Goal: Task Accomplishment & Management: Manage account settings

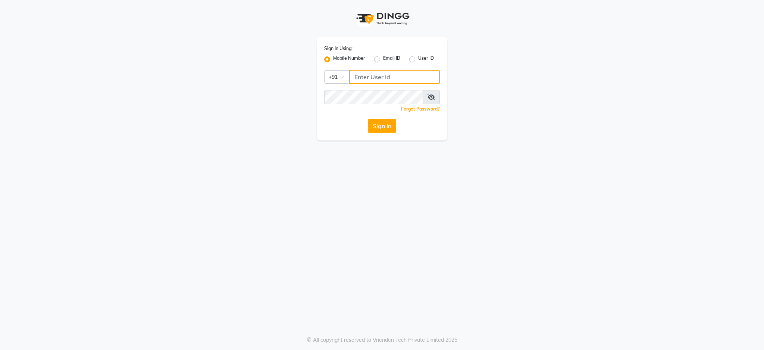
type input "7088009955"
click at [386, 132] on button "Sign In" at bounding box center [382, 126] width 28 height 14
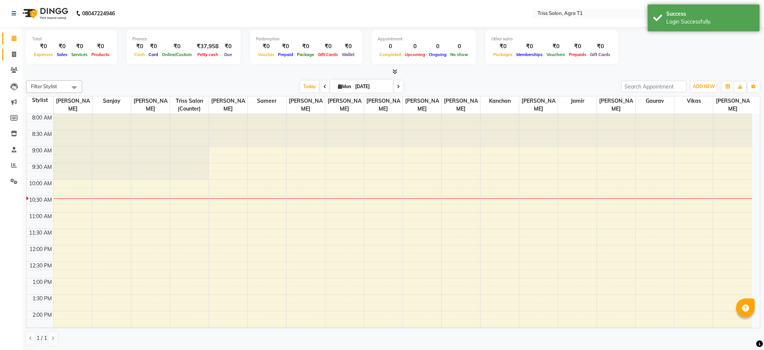
click at [15, 55] on icon at bounding box center [14, 55] width 4 height 6
select select "service"
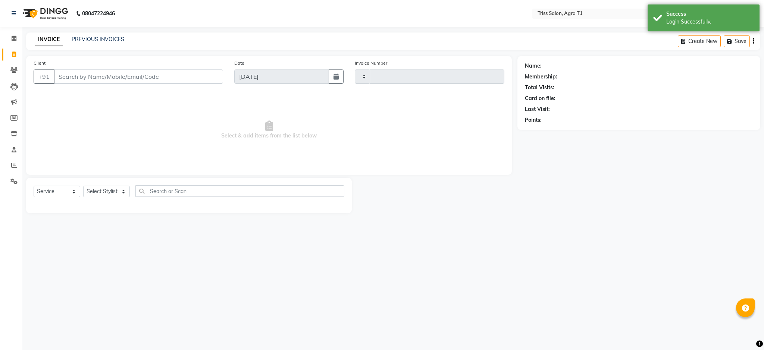
type input "6602"
select select "4300"
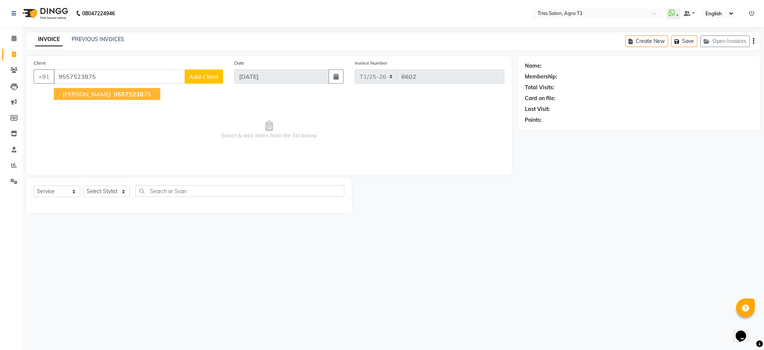
type input "9557523875"
click at [136, 96] on span "95575238" at bounding box center [129, 93] width 30 height 7
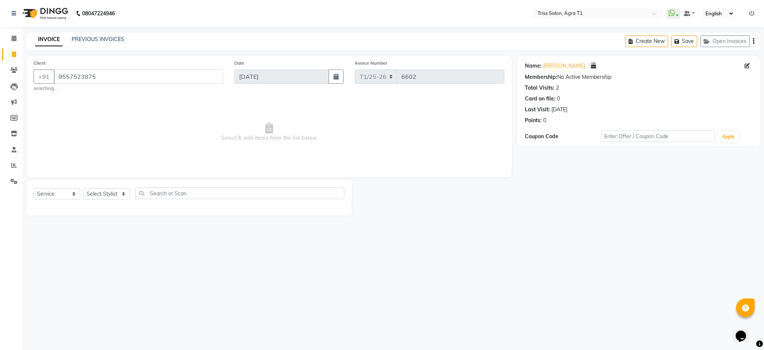
click at [749, 62] on span at bounding box center [749, 66] width 8 height 8
click at [748, 64] on icon at bounding box center [747, 65] width 5 height 5
select select "01"
select select "09"
select select "38"
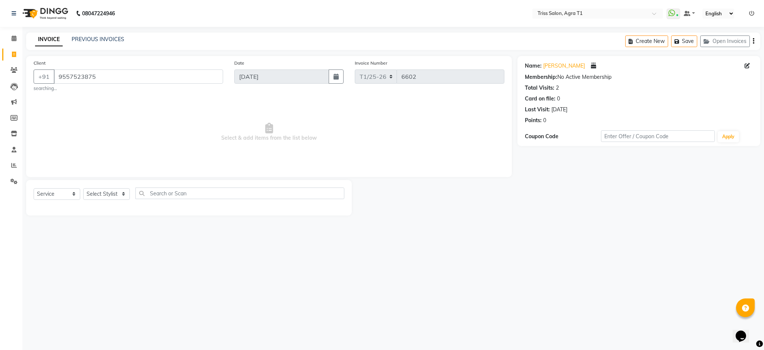
select select "[DEMOGRAPHIC_DATA]"
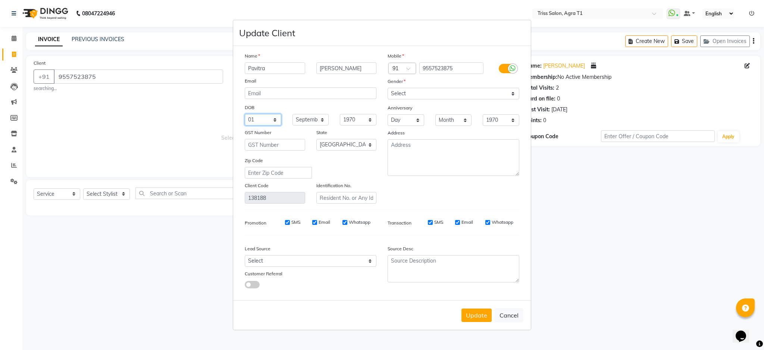
click at [271, 124] on select "Day 01 02 03 04 05 06 07 08 09 10 11 12 13 14 15 16 17 18 19 20 21 22 23 24 25 …" at bounding box center [263, 120] width 37 height 12
select select "07"
click at [245, 114] on select "Day 01 02 03 04 05 06 07 08 09 10 11 12 13 14 15 16 17 18 19 20 21 22 23 24 25 …" at bounding box center [263, 120] width 37 height 12
click at [321, 115] on select "Month January February March April May June July August September October Novem…" at bounding box center [311, 120] width 37 height 12
select select "12"
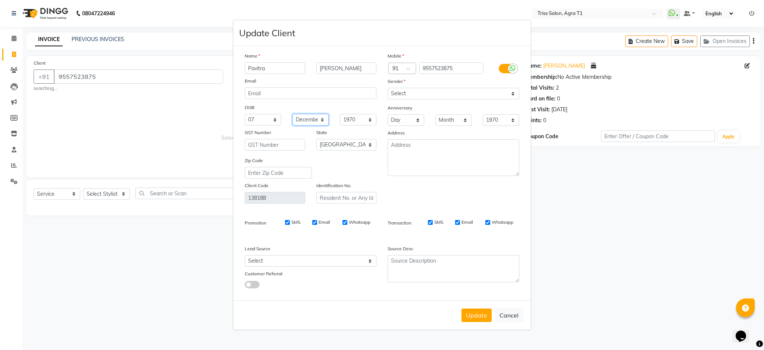
click at [293, 114] on select "Month January February March April May June July August September October Novem…" at bounding box center [311, 120] width 37 height 12
click at [481, 315] on button "Update" at bounding box center [477, 314] width 30 height 13
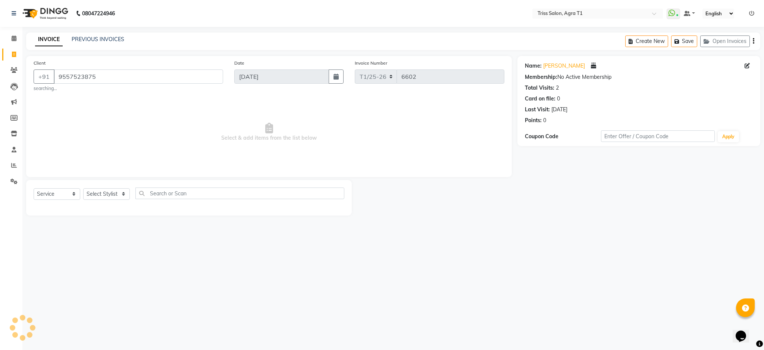
select select
select select "null"
select select
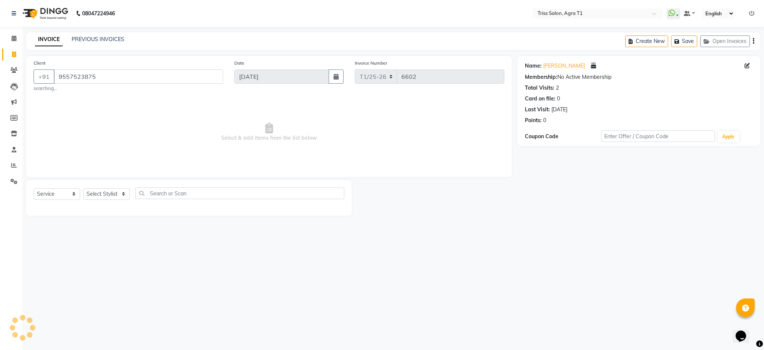
select select
checkbox input "false"
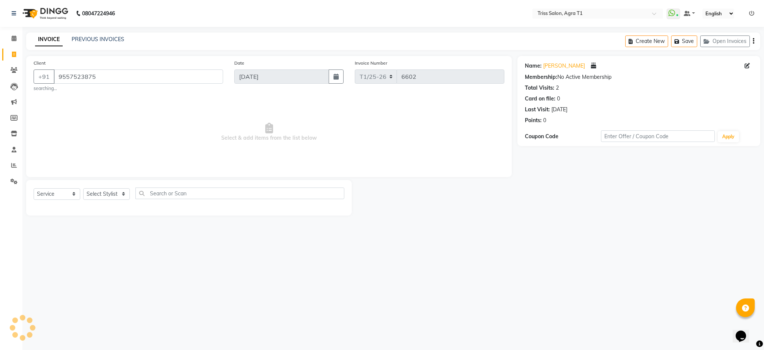
checkbox input "false"
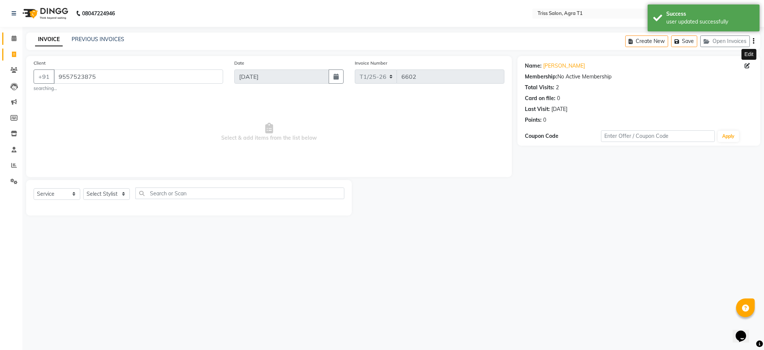
click at [9, 41] on span at bounding box center [13, 38] width 13 height 9
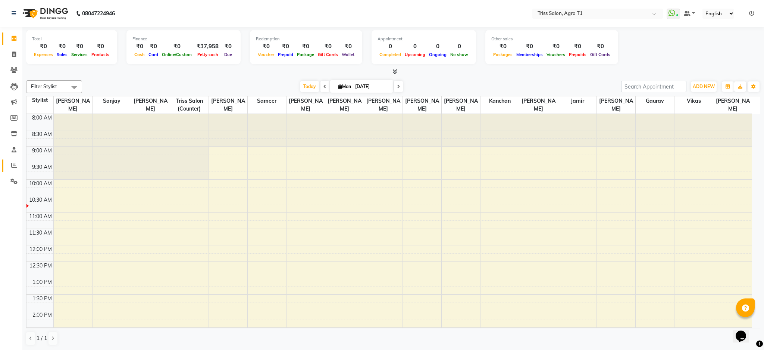
click at [13, 166] on icon at bounding box center [14, 165] width 6 height 6
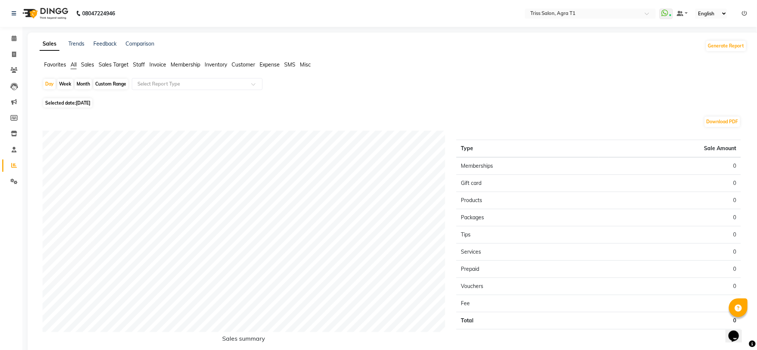
click at [90, 103] on span "[DATE]" at bounding box center [83, 103] width 15 height 6
select select "9"
select select "2025"
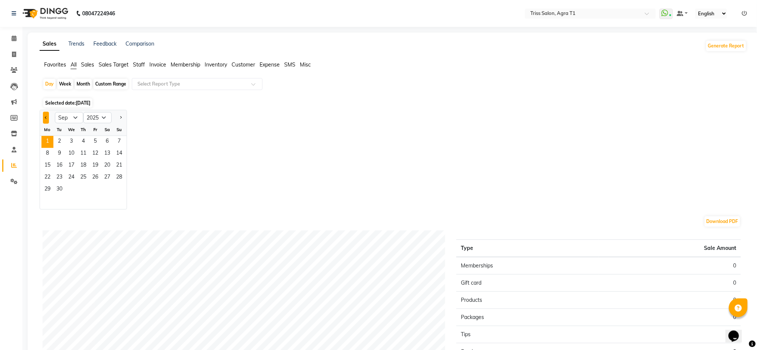
click at [46, 117] on span "Previous month" at bounding box center [46, 117] width 3 height 3
select select "8"
click at [75, 84] on div "Month" at bounding box center [83, 84] width 17 height 10
select select "9"
select select "2025"
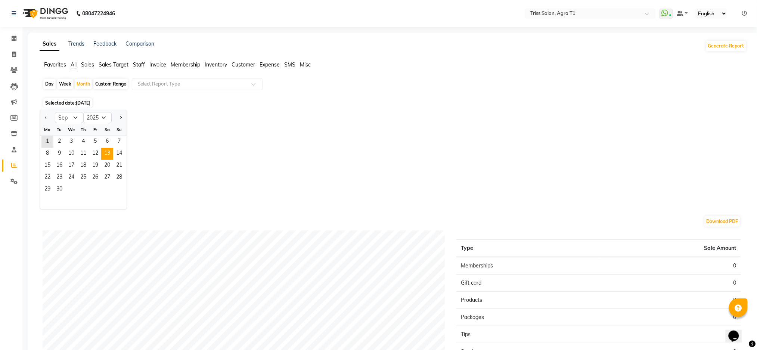
click at [107, 152] on span "13" at bounding box center [107, 154] width 12 height 12
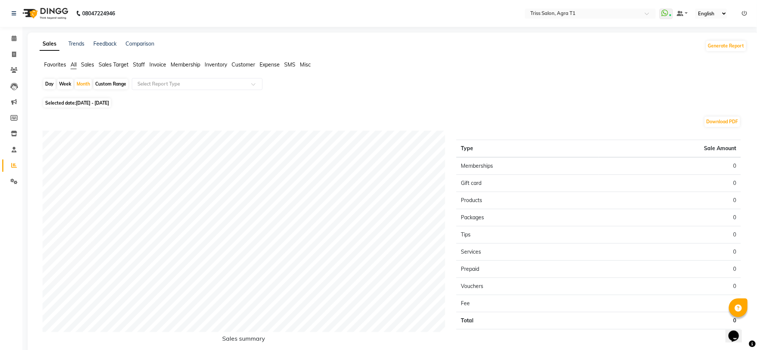
click at [109, 105] on span "[DATE] - [DATE]" at bounding box center [92, 103] width 33 height 6
select select "9"
select select "2025"
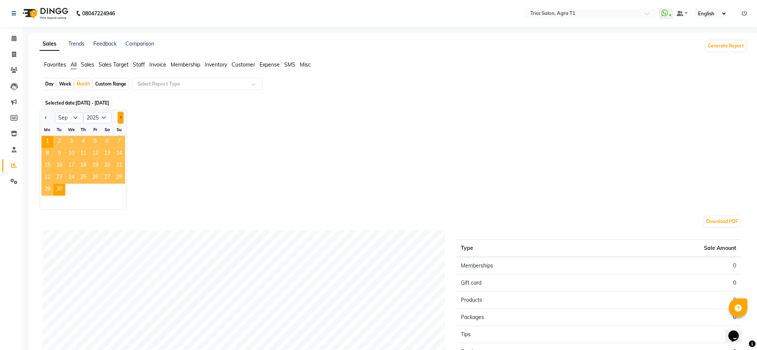
click at [122, 120] on button "Next month" at bounding box center [121, 118] width 6 height 12
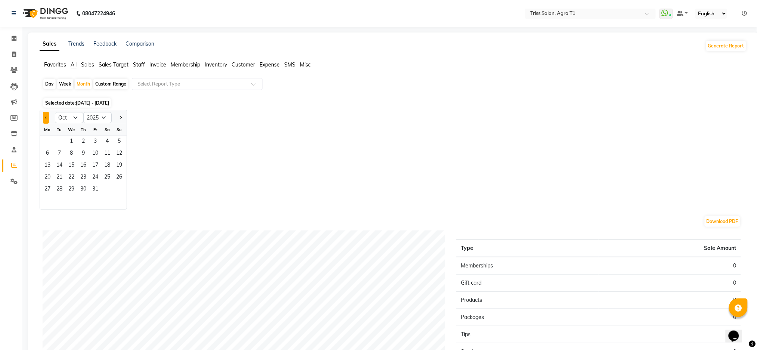
click at [44, 121] on button "Previous month" at bounding box center [46, 118] width 6 height 12
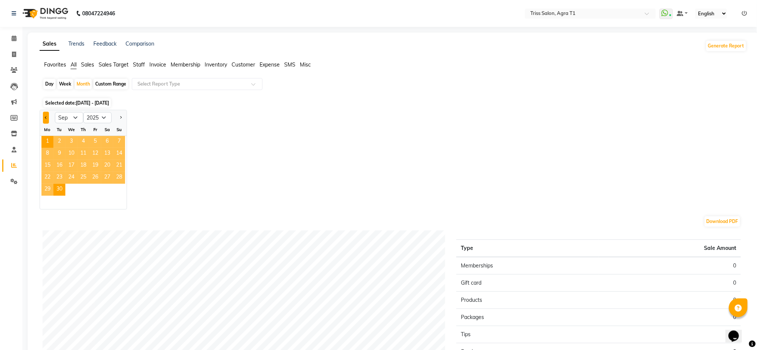
click at [46, 117] on span "Previous month" at bounding box center [46, 117] width 3 height 3
select select "8"
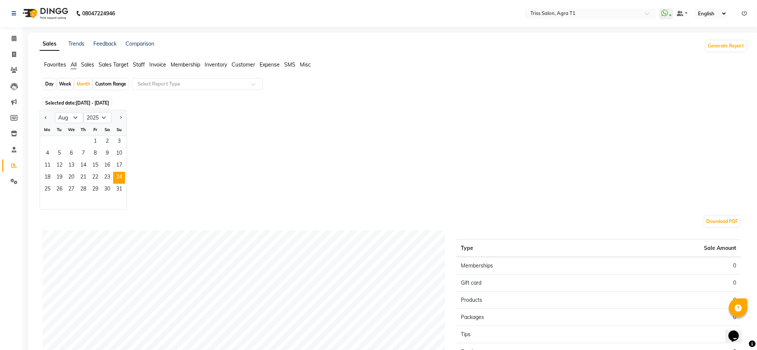
click at [123, 178] on span "24" at bounding box center [119, 178] width 12 height 12
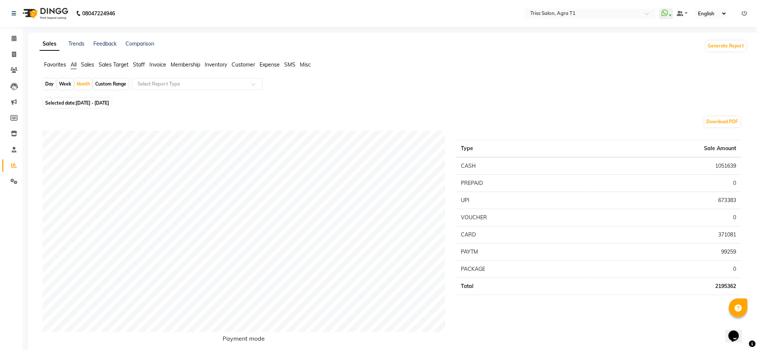
click at [140, 62] on span "Staff" at bounding box center [139, 64] width 12 height 7
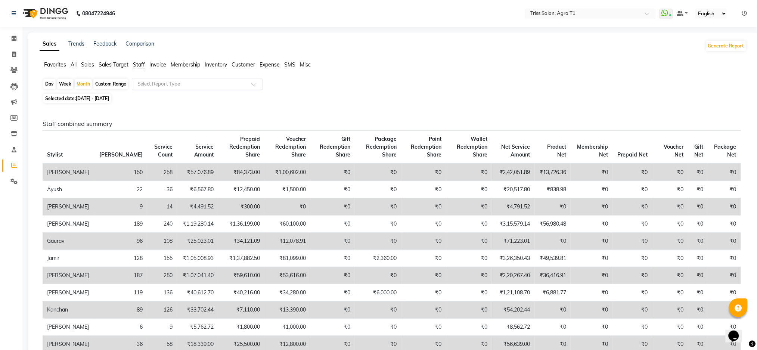
click at [171, 85] on input "text" at bounding box center [189, 83] width 107 height 7
click at [92, 61] on span "Sales" at bounding box center [87, 64] width 13 height 7
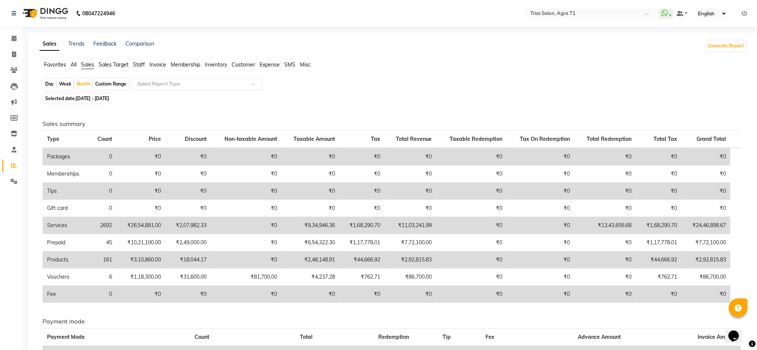
click at [162, 85] on input "text" at bounding box center [189, 83] width 107 height 7
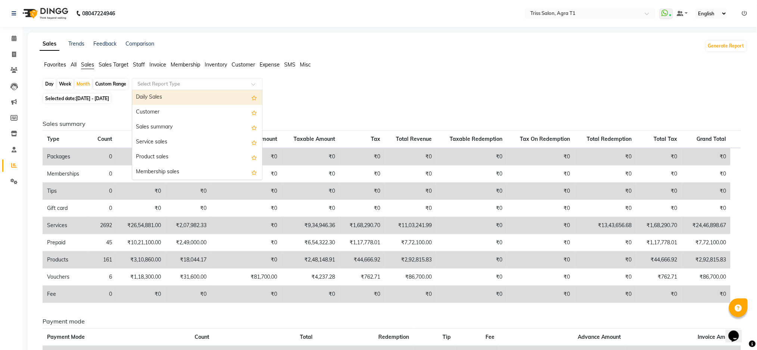
click at [165, 101] on div "Daily Sales" at bounding box center [197, 97] width 130 height 15
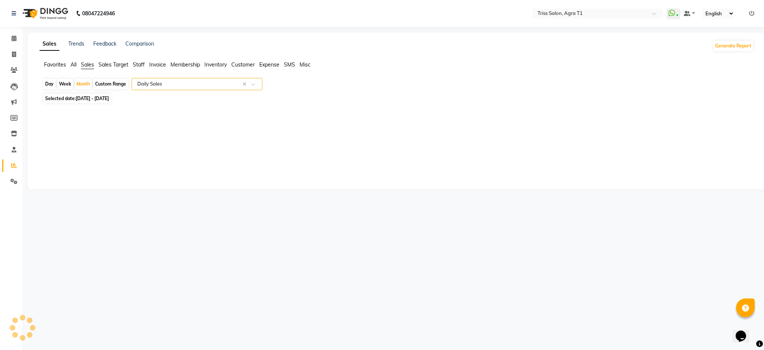
select select "filtered_report"
select select "csv"
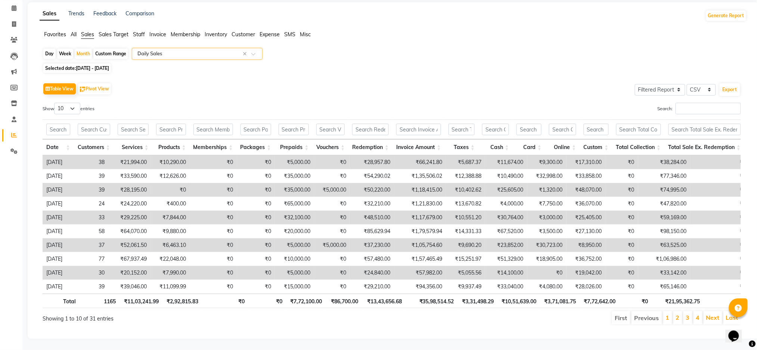
scroll to position [45, 0]
click at [127, 31] on span "Sales Target" at bounding box center [114, 34] width 30 height 7
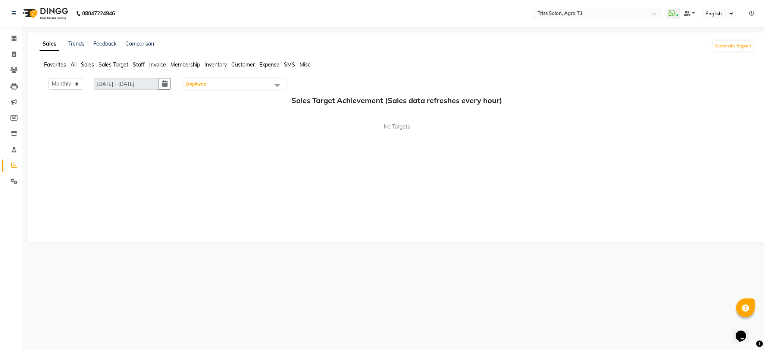
click at [140, 68] on li "Staff" at bounding box center [139, 65] width 12 height 8
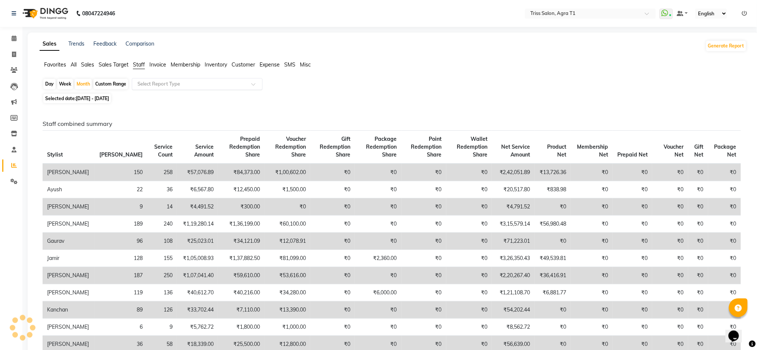
click at [210, 86] on input "text" at bounding box center [189, 83] width 107 height 7
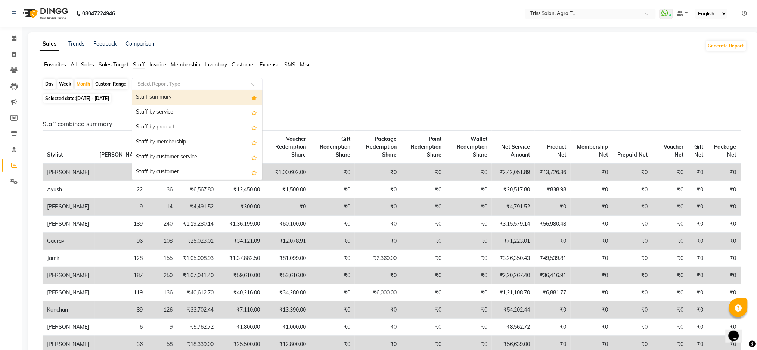
click at [192, 106] on div "Staff by service" at bounding box center [197, 112] width 130 height 15
select select "filtered_report"
select select "csv"
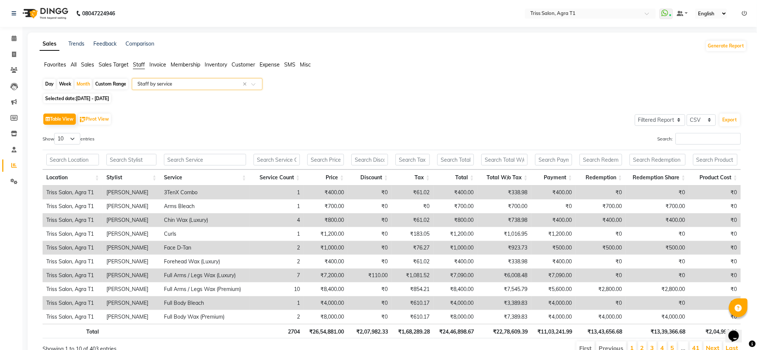
click at [219, 86] on input "text" at bounding box center [189, 83] width 107 height 7
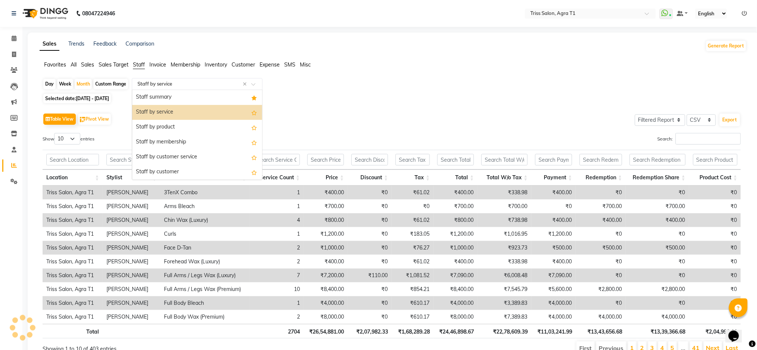
click at [201, 100] on div "Staff summary" at bounding box center [197, 97] width 130 height 15
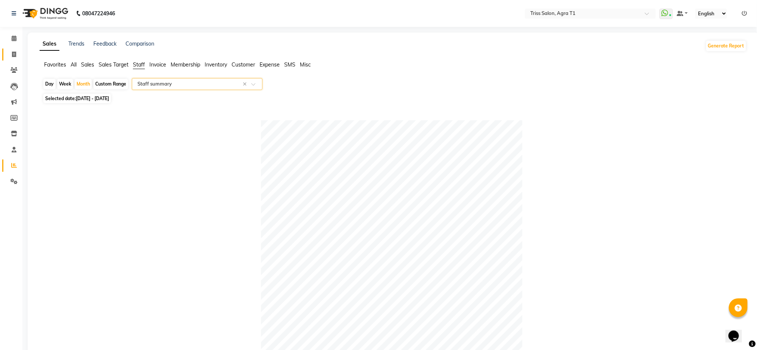
click at [15, 52] on icon at bounding box center [14, 55] width 4 height 6
select select "service"
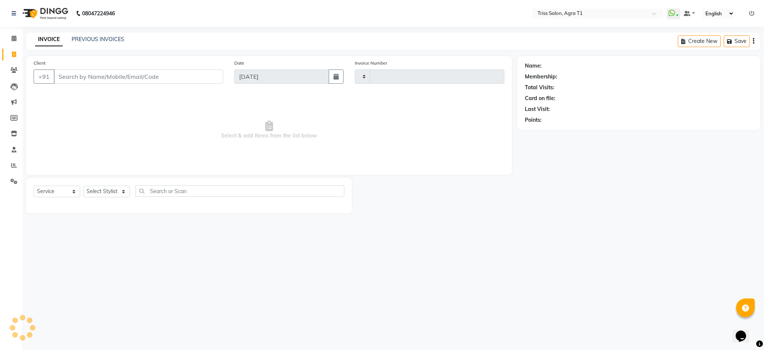
type input "6602"
select select "4300"
click at [102, 37] on link "PREVIOUS INVOICES" at bounding box center [98, 39] width 53 height 7
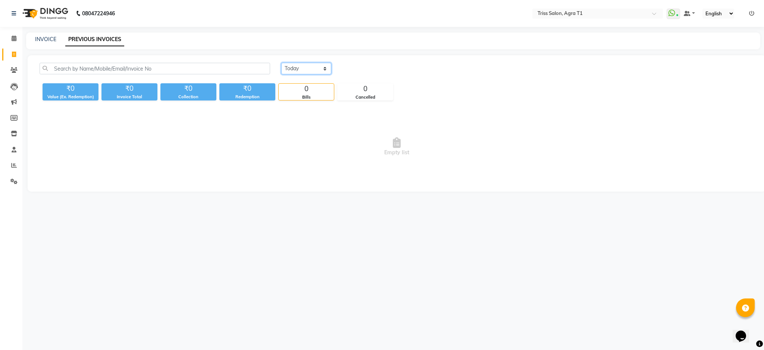
click at [306, 65] on select "[DATE] [DATE] Custom Range" at bounding box center [306, 69] width 50 height 12
select select "[DATE]"
click at [281, 63] on select "[DATE] [DATE] Custom Range" at bounding box center [306, 69] width 50 height 12
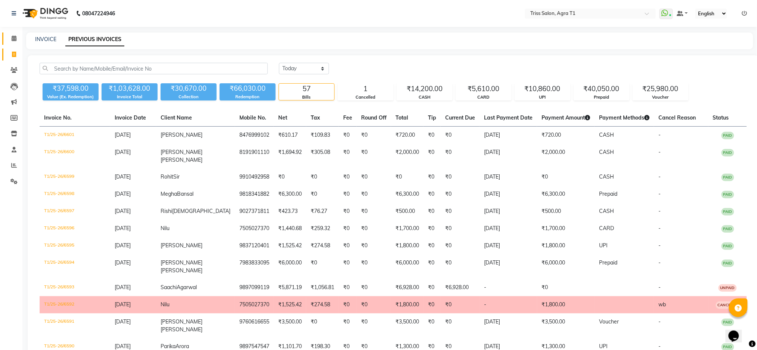
click at [14, 37] on icon at bounding box center [14, 38] width 5 height 6
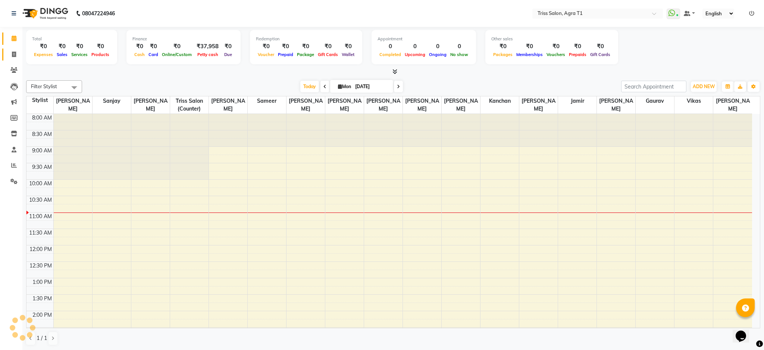
click at [13, 54] on icon at bounding box center [14, 55] width 4 height 6
select select "service"
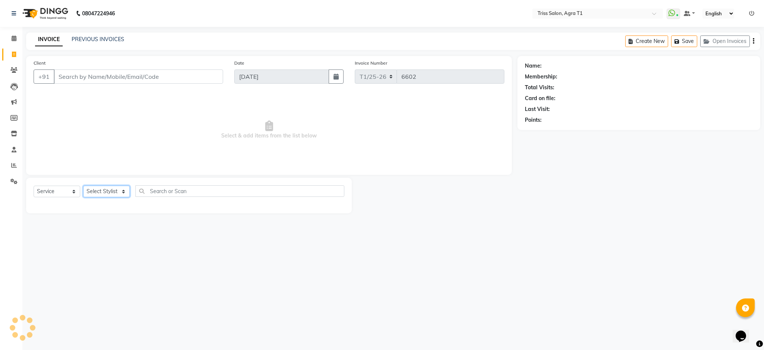
click at [110, 192] on select "Select Stylist" at bounding box center [106, 191] width 47 height 12
select select "14691"
click at [83, 186] on select "Select Stylist [PERSON_NAME] [PERSON_NAME] [PERSON_NAME] [PERSON_NAME] [PERSON_…" at bounding box center [106, 191] width 47 height 12
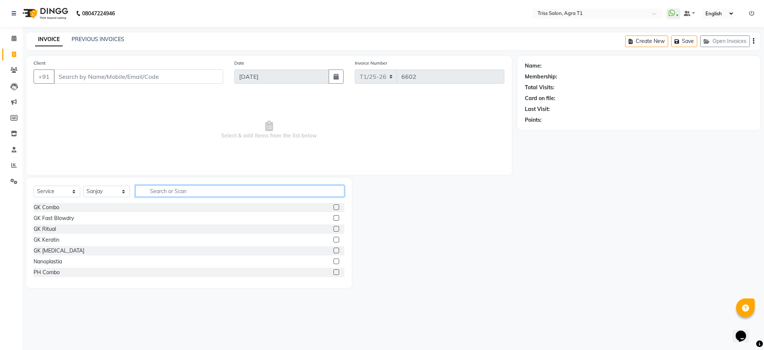
click at [207, 189] on input "text" at bounding box center [239, 191] width 209 height 12
type input "hair cut"
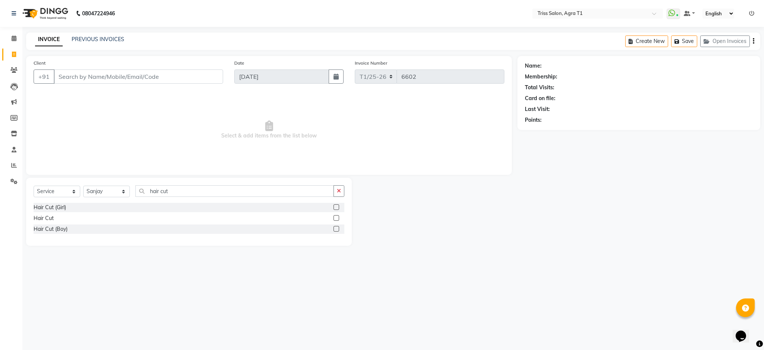
click at [337, 218] on label at bounding box center [337, 218] width 6 height 6
click at [337, 218] on input "checkbox" at bounding box center [336, 218] width 5 height 5
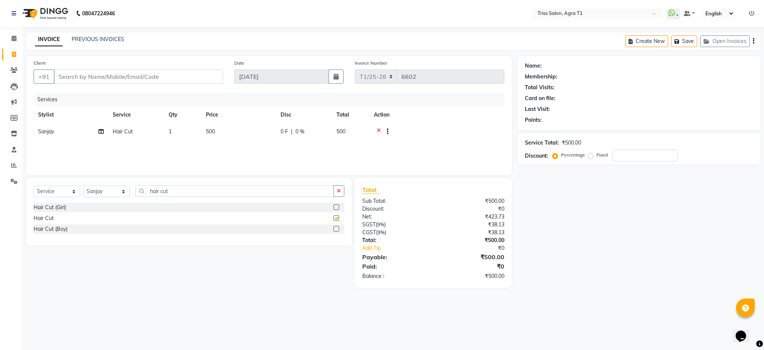
checkbox input "false"
click at [343, 196] on button "button" at bounding box center [339, 191] width 11 height 12
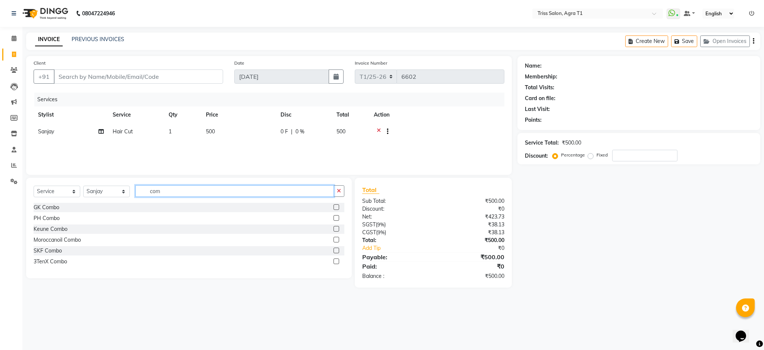
type input "com"
click at [337, 250] on label at bounding box center [337, 250] width 6 height 6
click at [337, 250] on input "checkbox" at bounding box center [336, 250] width 5 height 5
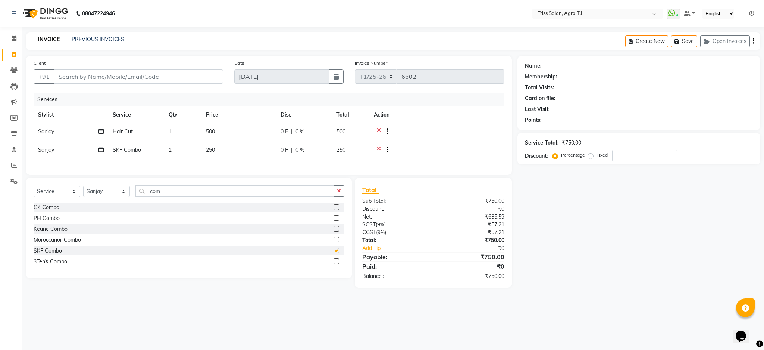
checkbox input "false"
click at [339, 193] on icon "button" at bounding box center [339, 190] width 4 height 5
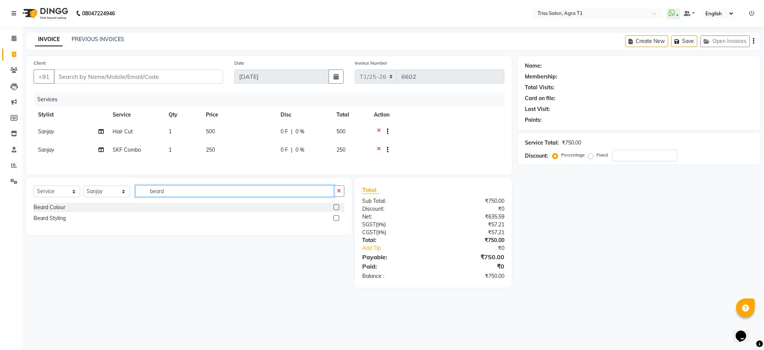
type input "beard"
click at [337, 221] on label at bounding box center [337, 218] width 6 height 6
click at [337, 221] on input "checkbox" at bounding box center [336, 218] width 5 height 5
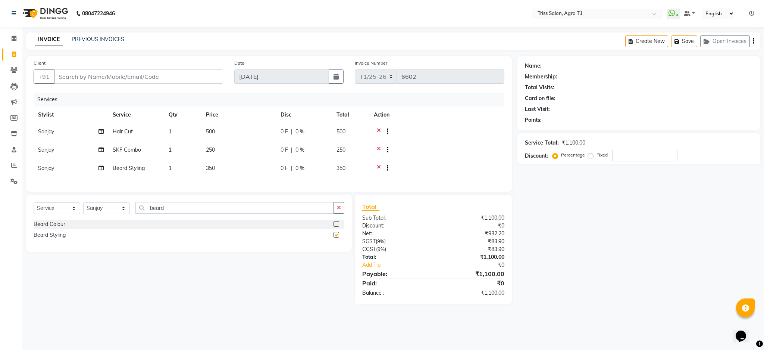
checkbox input "false"
click at [167, 73] on input "Client" at bounding box center [138, 76] width 169 height 14
type input "9"
type input "0"
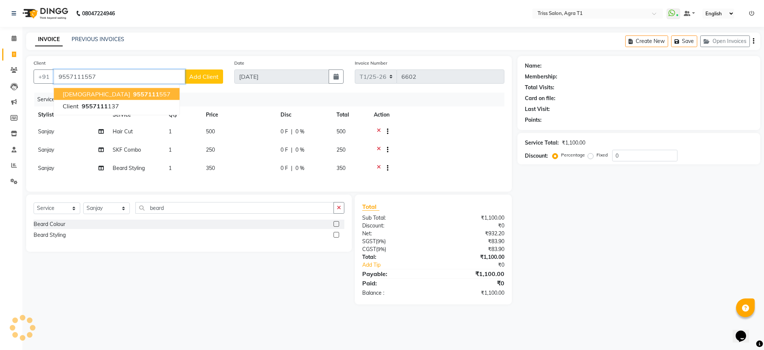
type input "9557111557"
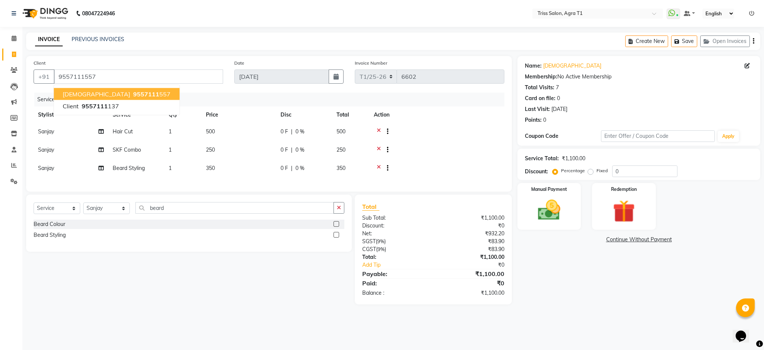
click at [132, 96] on ngb-highlight "9557111 557" at bounding box center [151, 93] width 39 height 7
click at [553, 212] on img at bounding box center [549, 210] width 37 height 26
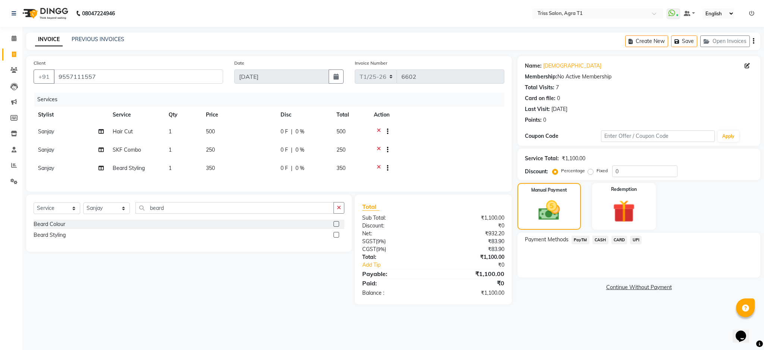
click at [603, 238] on span "CASH" at bounding box center [601, 239] width 16 height 9
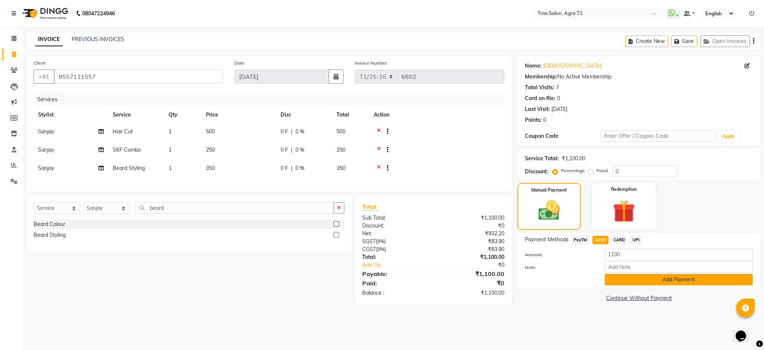
click at [644, 280] on button "Add Payment" at bounding box center [679, 280] width 148 height 12
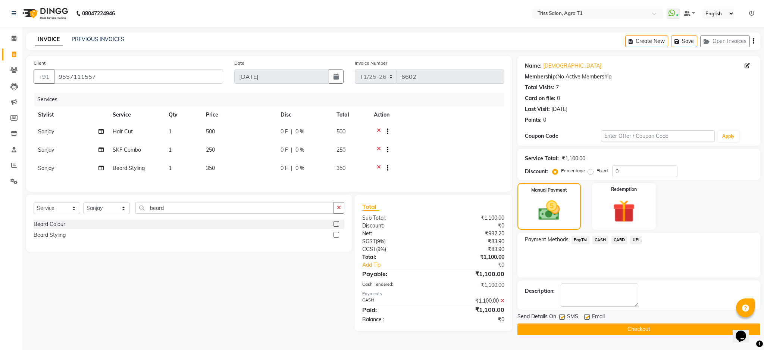
click at [646, 330] on button "Checkout" at bounding box center [639, 329] width 243 height 12
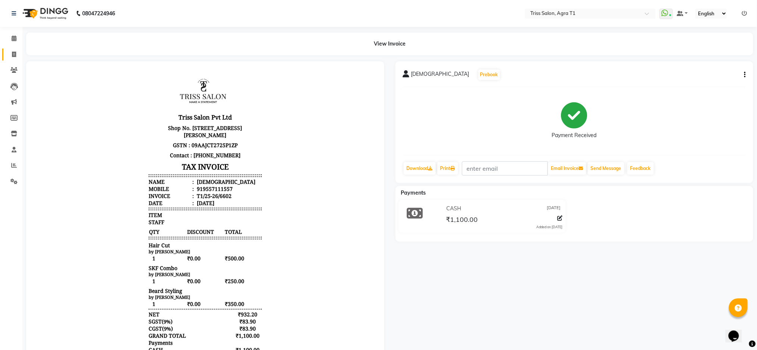
click at [11, 49] on link "Invoice" at bounding box center [11, 55] width 18 height 12
select select "service"
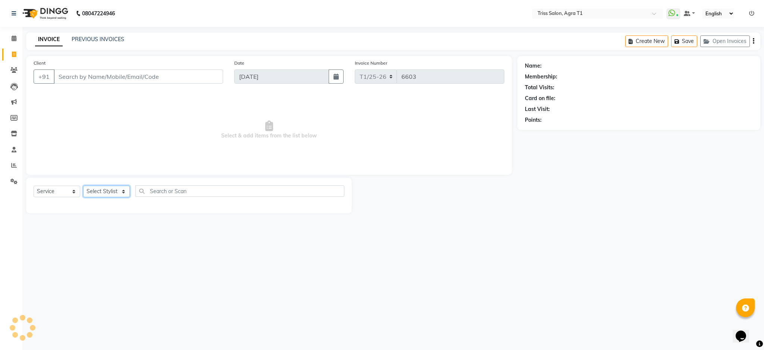
click at [99, 196] on select "Select Stylist [PERSON_NAME] [PERSON_NAME] [PERSON_NAME] [PERSON_NAME] [PERSON_…" at bounding box center [106, 191] width 47 height 12
select select "14694"
click at [83, 186] on select "Select Stylist [PERSON_NAME] [PERSON_NAME] [PERSON_NAME] [PERSON_NAME] [PERSON_…" at bounding box center [106, 191] width 47 height 12
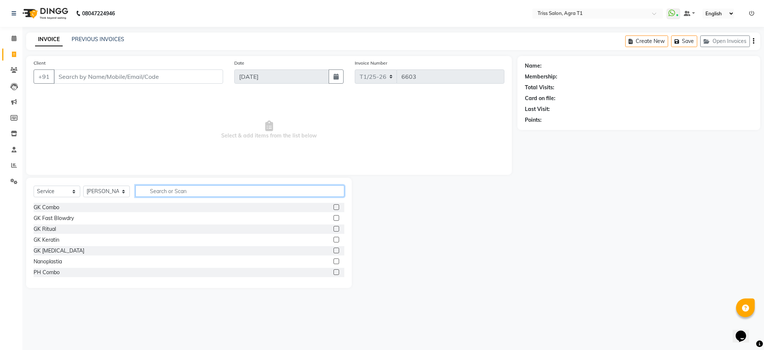
click at [176, 187] on input "text" at bounding box center [239, 191] width 209 height 12
type input "thre"
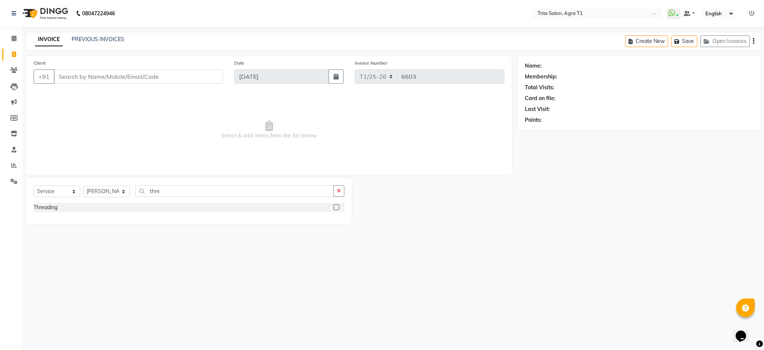
click at [334, 209] on label at bounding box center [337, 207] width 6 height 6
click at [334, 209] on input "checkbox" at bounding box center [336, 207] width 5 height 5
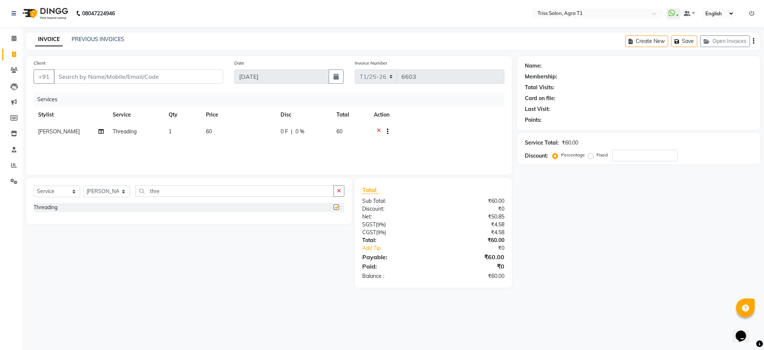
checkbox input "false"
click at [171, 123] on td "1" at bounding box center [182, 132] width 37 height 18
click at [209, 133] on input "1" at bounding box center [218, 134] width 28 height 12
type input "2"
click at [113, 195] on select "Select Stylist [PERSON_NAME] [PERSON_NAME] [PERSON_NAME] [PERSON_NAME] [PERSON_…" at bounding box center [106, 191] width 47 height 12
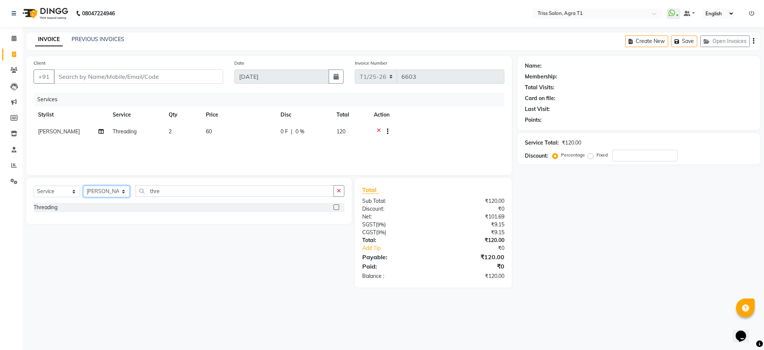
select select "34237"
click at [83, 186] on select "Select Stylist [PERSON_NAME] [PERSON_NAME] [PERSON_NAME] [PERSON_NAME] [PERSON_…" at bounding box center [106, 191] width 47 height 12
click at [339, 190] on icon "button" at bounding box center [339, 190] width 4 height 5
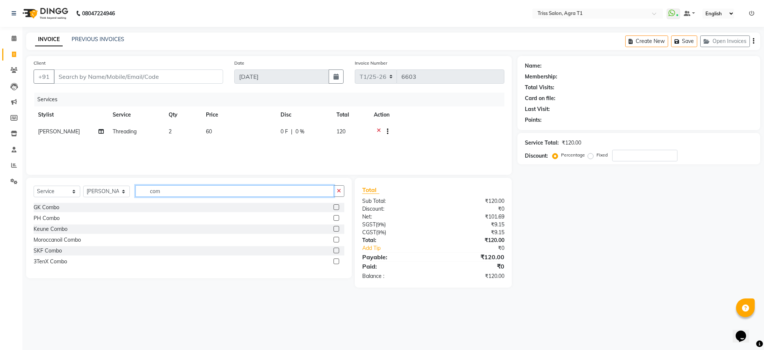
type input "com"
click at [334, 218] on label at bounding box center [337, 218] width 6 height 6
click at [334, 218] on input "checkbox" at bounding box center [336, 218] width 5 height 5
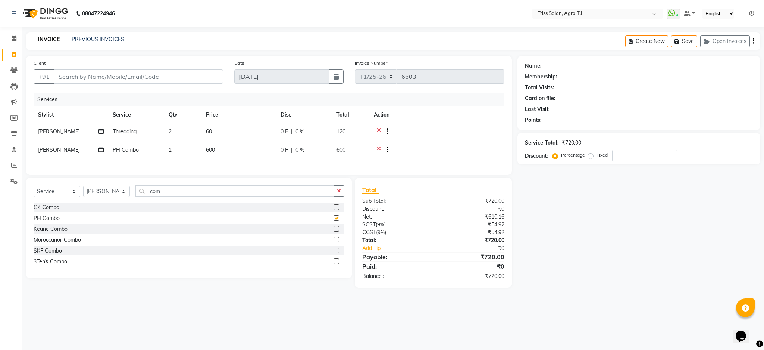
checkbox input "false"
click at [150, 77] on input "Client" at bounding box center [138, 76] width 169 height 14
type input "9"
type input "0"
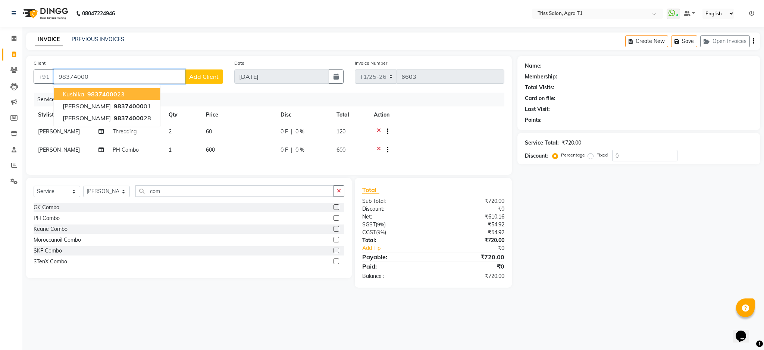
click at [120, 91] on ngb-highlight "98374000 23" at bounding box center [105, 93] width 39 height 7
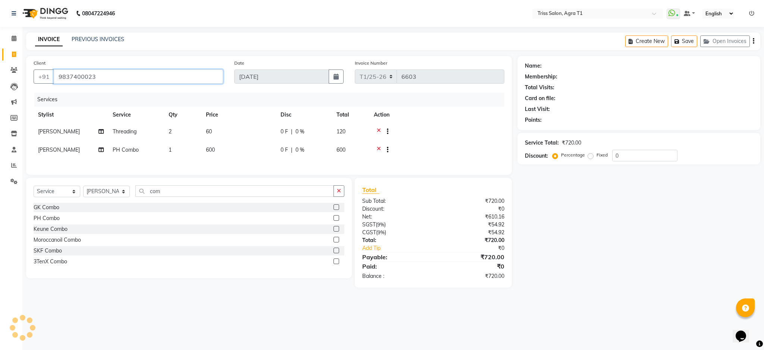
type input "9837400023"
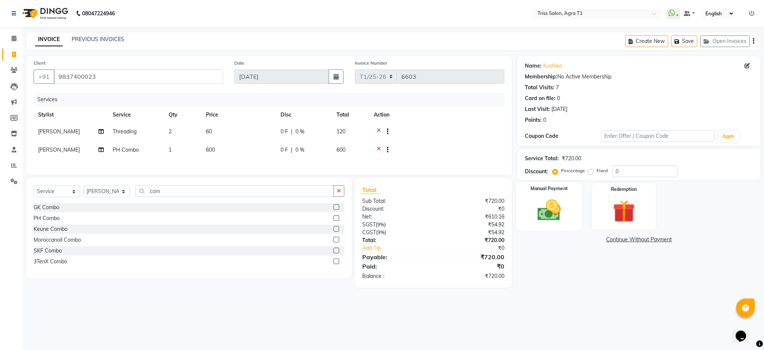
click at [549, 206] on img at bounding box center [549, 210] width 38 height 27
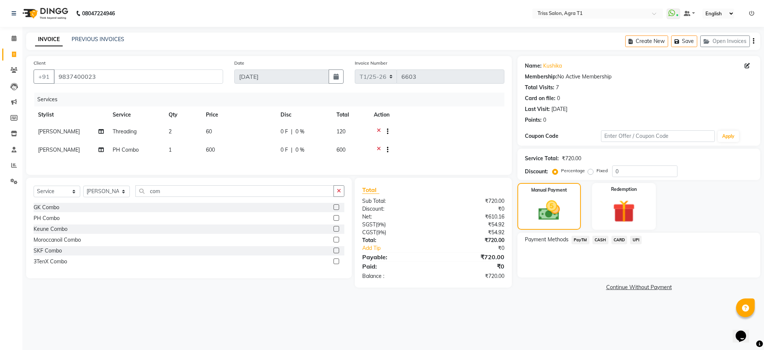
click at [637, 241] on span "UPI" at bounding box center [636, 239] width 12 height 9
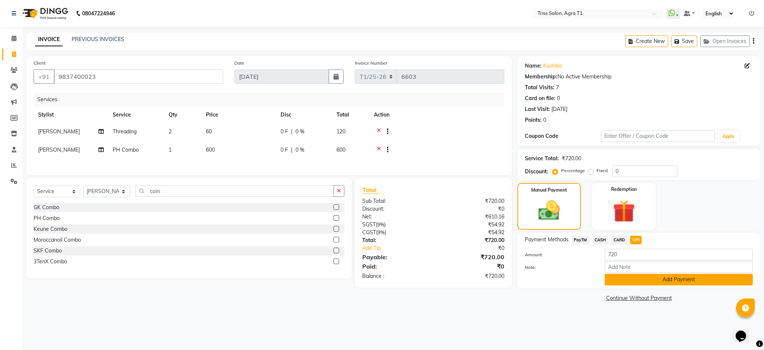
click at [636, 283] on button "Add Payment" at bounding box center [679, 280] width 148 height 12
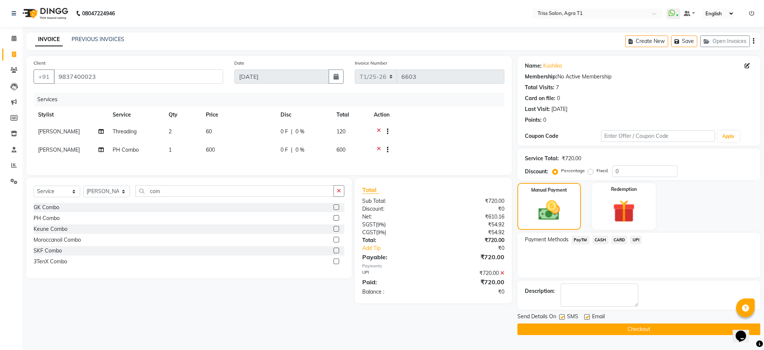
click at [636, 331] on button "Checkout" at bounding box center [639, 329] width 243 height 12
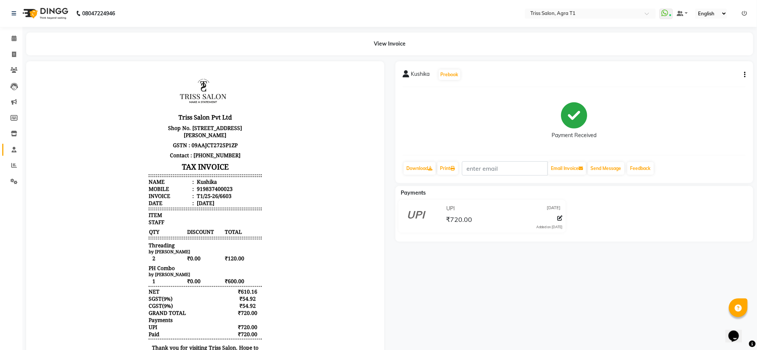
click at [15, 151] on icon at bounding box center [14, 150] width 5 height 6
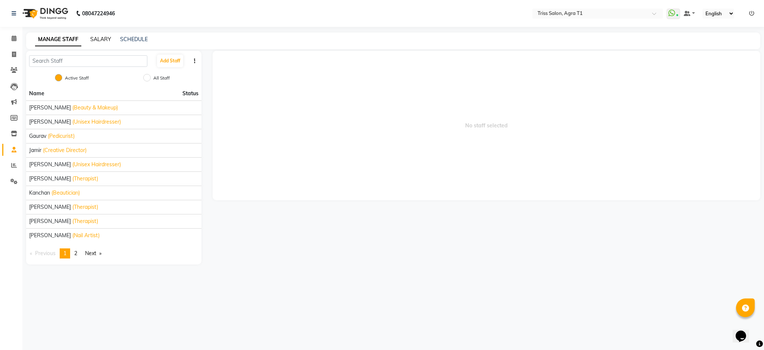
click at [100, 37] on link "SALARY" at bounding box center [100, 39] width 21 height 7
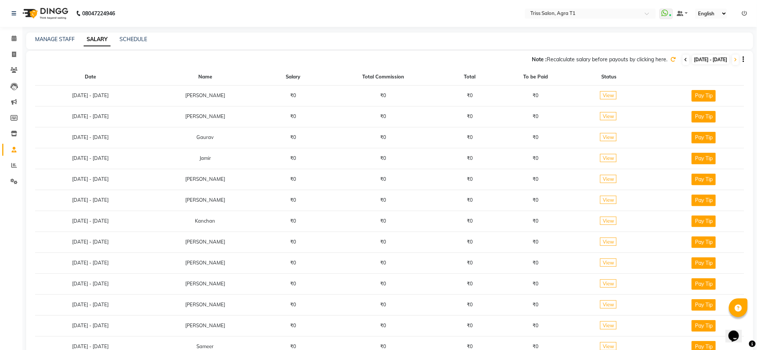
click at [684, 59] on icon at bounding box center [685, 59] width 3 height 4
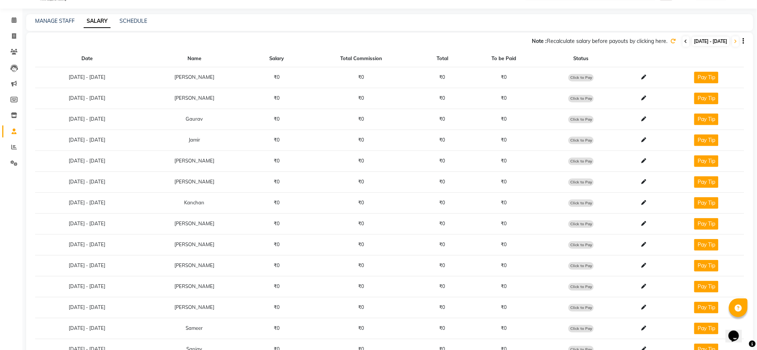
scroll to position [23, 0]
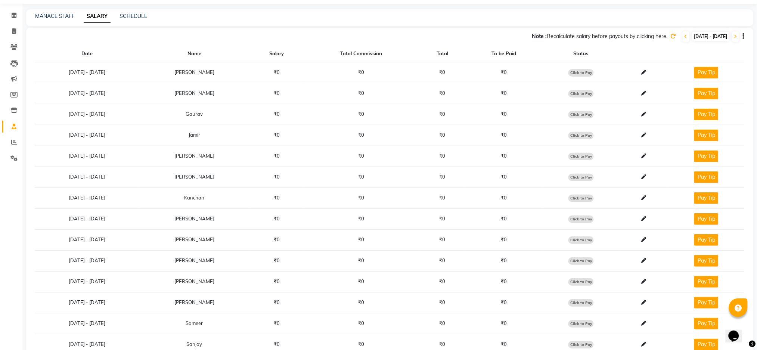
click at [670, 34] on icon at bounding box center [672, 36] width 5 height 5
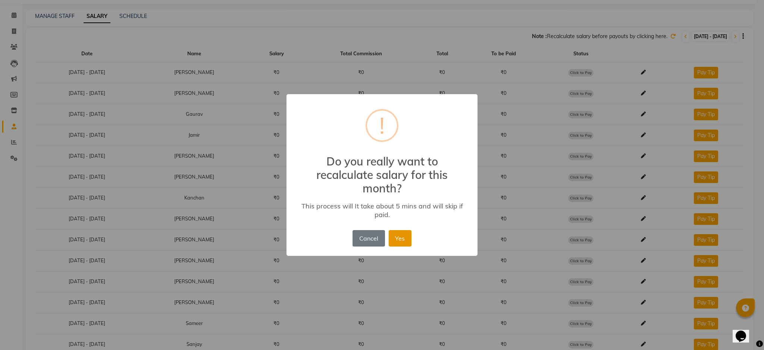
click at [400, 240] on button "Yes" at bounding box center [400, 238] width 23 height 16
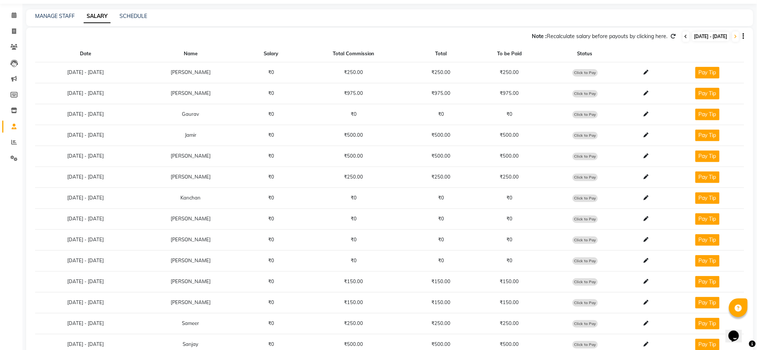
click at [684, 36] on icon at bounding box center [685, 36] width 3 height 4
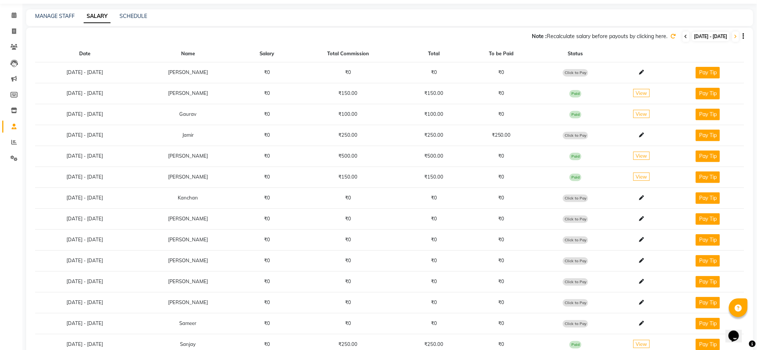
click at [684, 36] on icon at bounding box center [685, 36] width 3 height 4
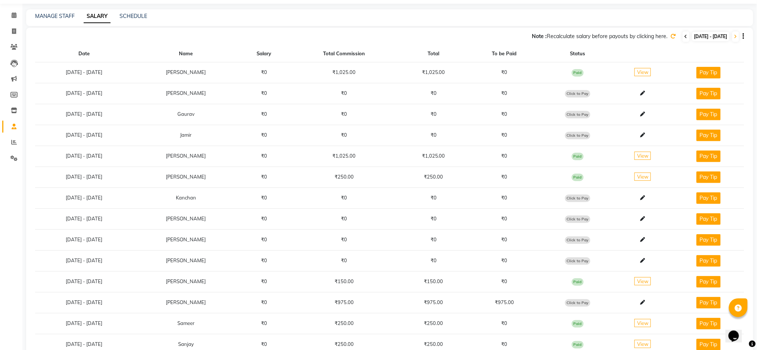
click at [684, 36] on icon at bounding box center [685, 36] width 3 height 4
click at [585, 198] on span "Click to Pay" at bounding box center [577, 197] width 25 height 7
select select "1"
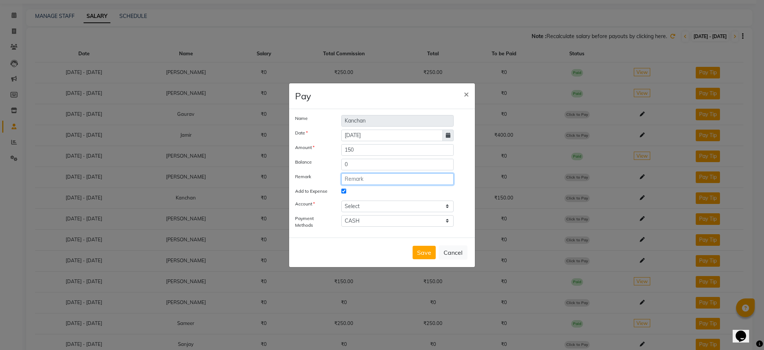
click at [393, 177] on input "text" at bounding box center [397, 179] width 112 height 12
type input "Daily Incentive [DATE]"
click at [427, 210] on select "Select [PERSON_NAME] cash" at bounding box center [397, 206] width 112 height 12
select select "2456"
click at [341, 200] on select "Select [PERSON_NAME] cash" at bounding box center [397, 206] width 112 height 12
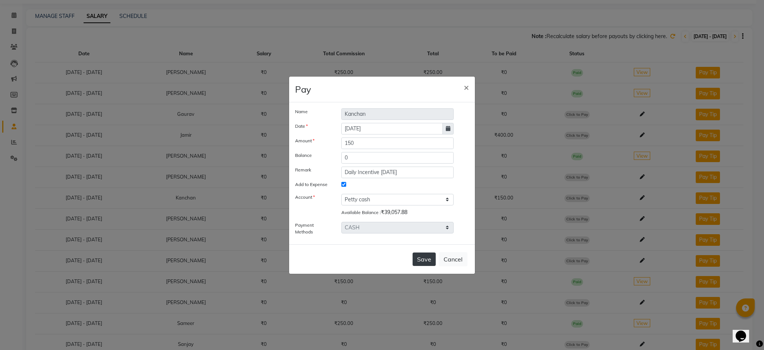
click at [425, 261] on button "Save" at bounding box center [424, 258] width 23 height 13
select select
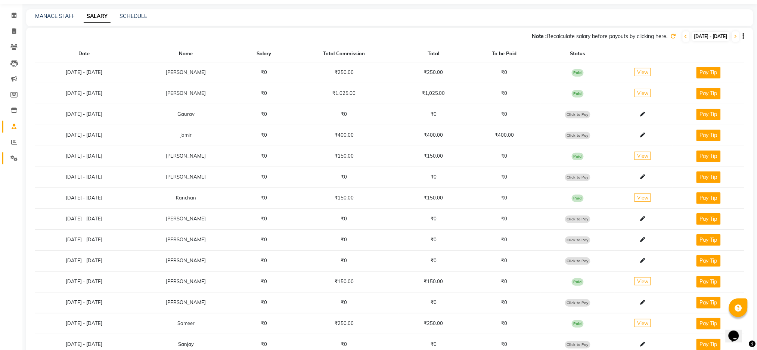
click at [20, 163] on link "Settings" at bounding box center [11, 158] width 18 height 12
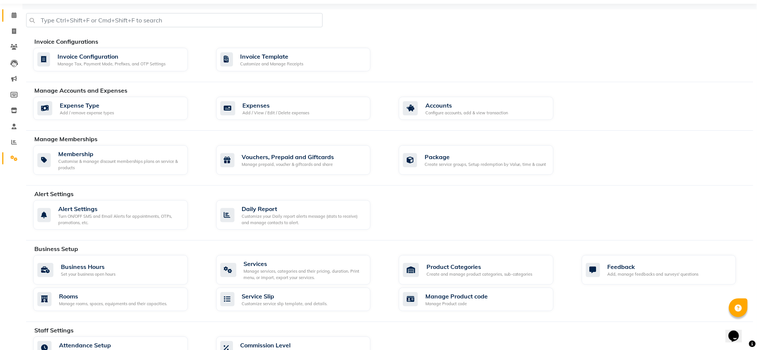
click at [13, 13] on icon at bounding box center [14, 15] width 5 height 6
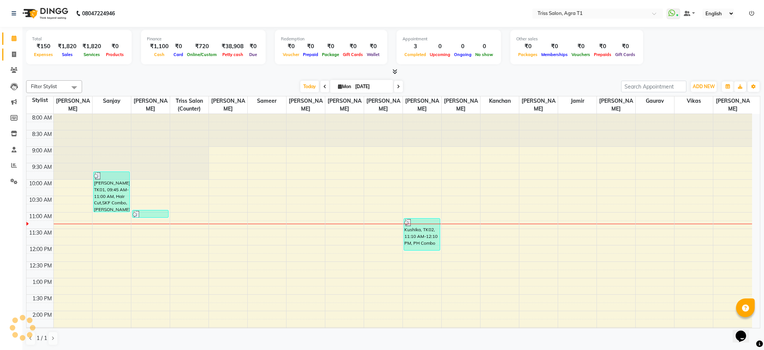
click at [13, 52] on icon at bounding box center [14, 55] width 4 height 6
select select "service"
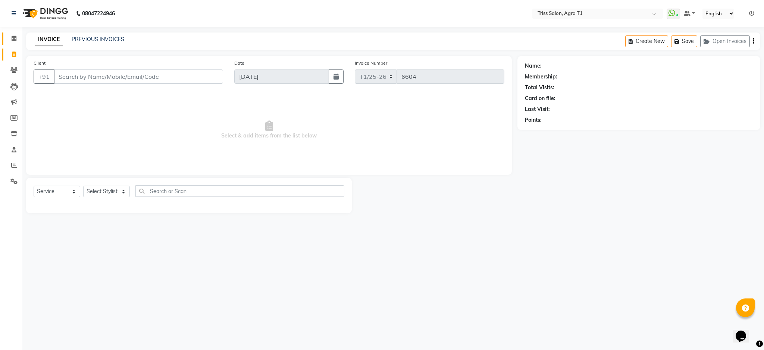
click at [12, 37] on icon at bounding box center [14, 38] width 5 height 6
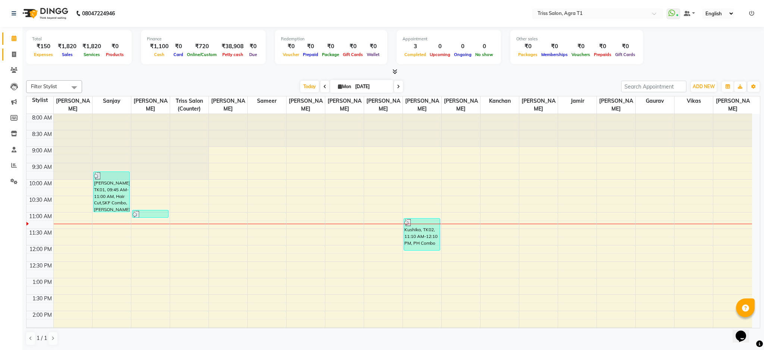
click at [13, 53] on icon at bounding box center [14, 55] width 4 height 6
select select "service"
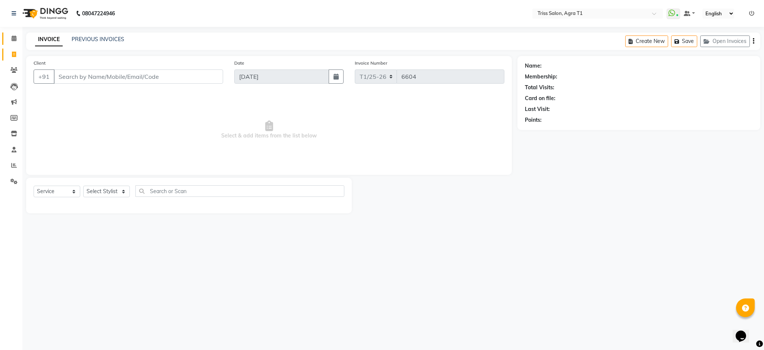
click at [10, 37] on span at bounding box center [13, 38] width 13 height 9
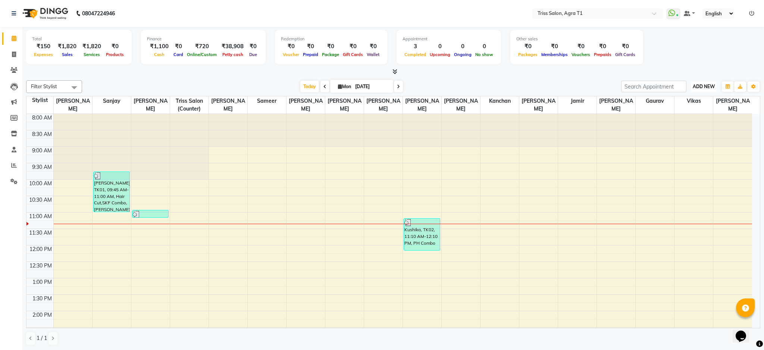
click at [707, 84] on span "ADD NEW" at bounding box center [704, 87] width 22 height 6
click at [693, 116] on link "Add Expense" at bounding box center [687, 120] width 59 height 10
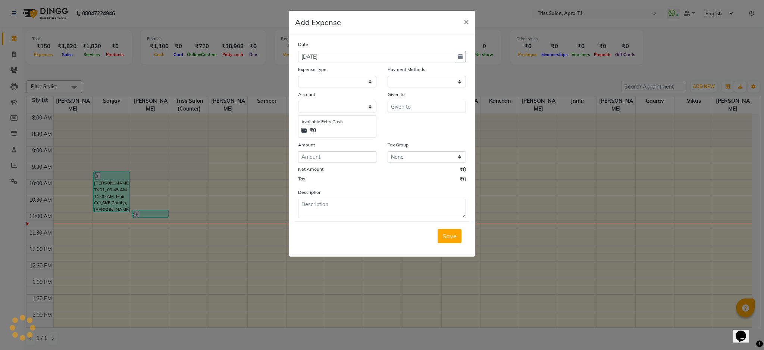
select select "1"
select select "2456"
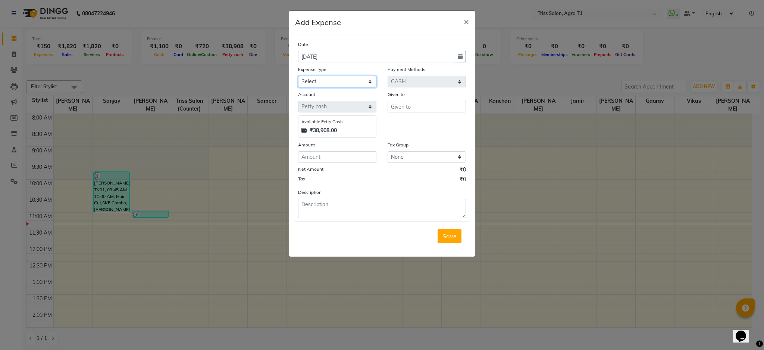
click at [360, 87] on select "Select Bank Deposit Cash Handover CLIENT TIP TO STAFF Client Welfare Conveyance…" at bounding box center [337, 82] width 78 height 12
click at [298, 76] on select "Select Bank Deposit Cash Handover CLIENT TIP TO STAFF Client Welfare Conveyance…" at bounding box center [337, 82] width 78 height 12
click at [362, 86] on select "Select Bank Deposit Cash Handover CLIENT TIP TO STAFF Client Welfare Conveyance…" at bounding box center [337, 82] width 78 height 12
click at [298, 76] on select "Select Bank Deposit Cash Handover CLIENT TIP TO STAFF Client Welfare Conveyance…" at bounding box center [337, 82] width 78 height 12
click at [363, 84] on select "Select Bank Deposit Cash Handover CLIENT TIP TO STAFF Client Welfare Conveyance…" at bounding box center [337, 82] width 78 height 12
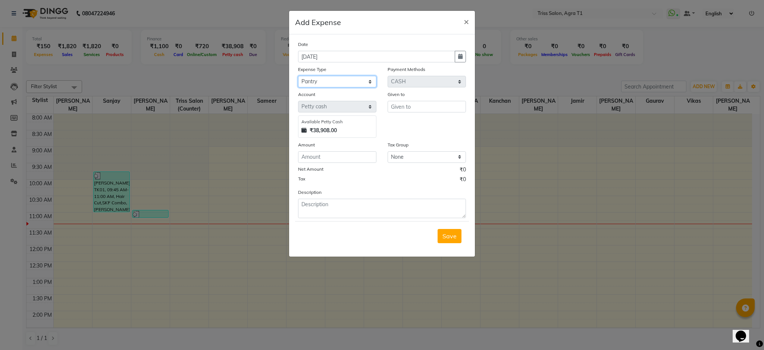
select select "1156"
click at [298, 76] on select "Select Bank Deposit Cash Handover CLIENT TIP TO STAFF Client Welfare Conveyance…" at bounding box center [337, 82] width 78 height 12
click at [425, 105] on input "text" at bounding box center [427, 107] width 78 height 12
type input "Garbej Person"
click at [340, 157] on input "number" at bounding box center [337, 157] width 78 height 12
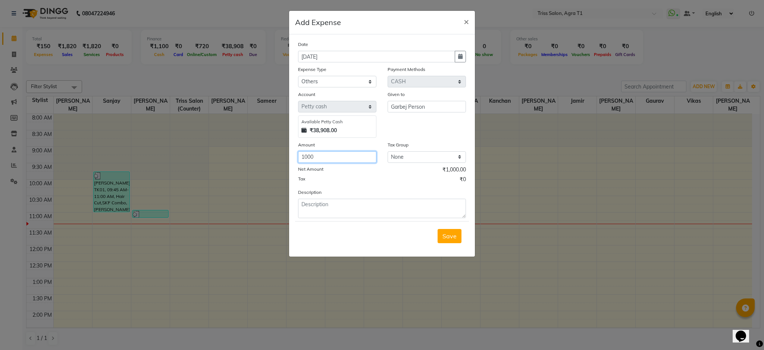
type input "1000"
click at [349, 201] on textarea at bounding box center [382, 208] width 168 height 19
type textarea "Monthly Garbej Charge"
click at [449, 239] on span "Save" at bounding box center [450, 235] width 14 height 7
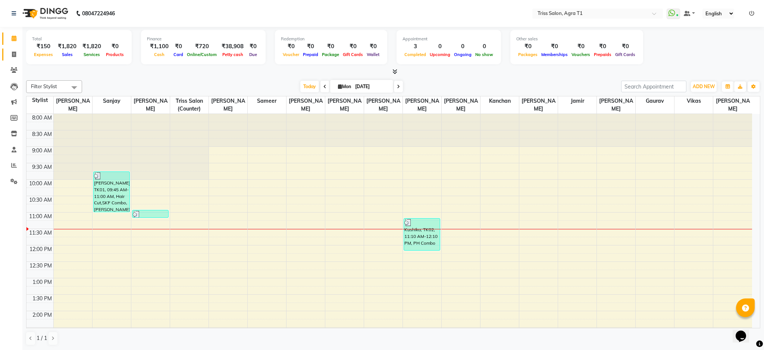
click at [12, 55] on icon at bounding box center [14, 55] width 4 height 6
select select "service"
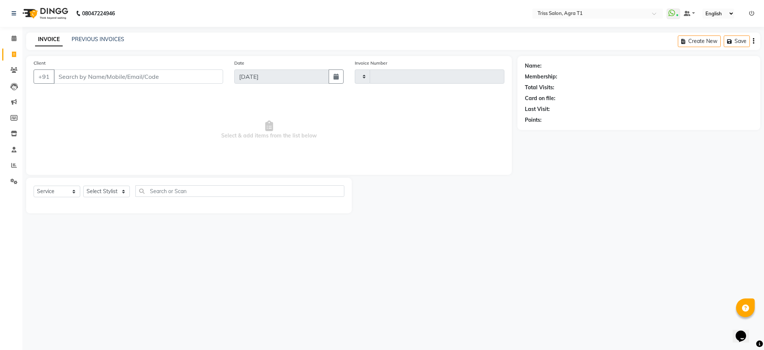
type input "6604"
select select "4300"
click at [16, 49] on link "Invoice" at bounding box center [11, 55] width 18 height 12
select select "service"
click at [104, 40] on link "PREVIOUS INVOICES" at bounding box center [98, 39] width 53 height 7
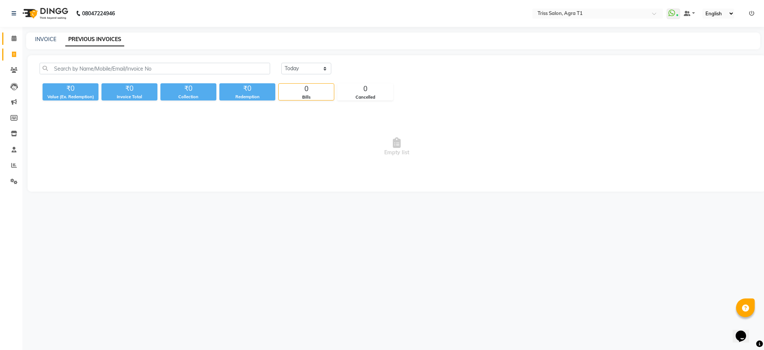
click at [12, 37] on icon at bounding box center [14, 38] width 5 height 6
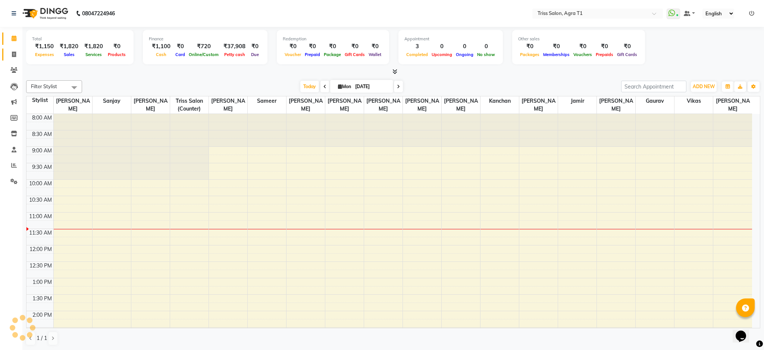
click at [13, 55] on icon at bounding box center [14, 55] width 4 height 6
select select "service"
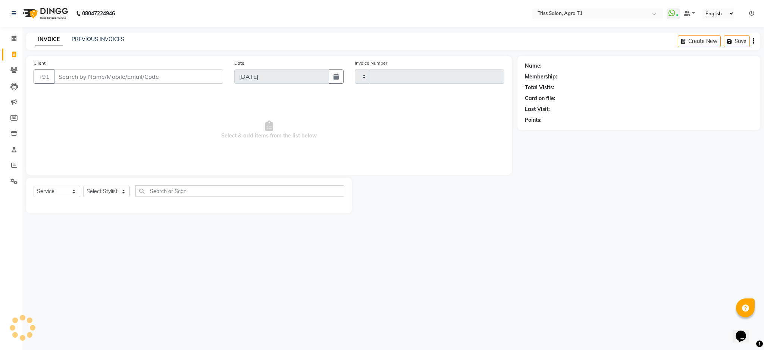
type input "6604"
select select "4300"
click at [107, 37] on link "PREVIOUS INVOICES" at bounding box center [98, 39] width 53 height 7
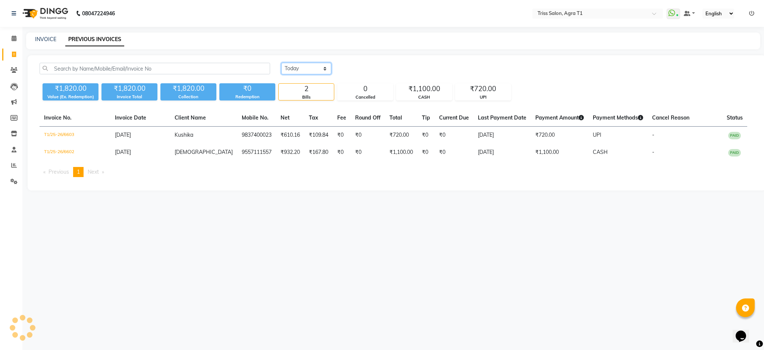
click at [303, 72] on select "[DATE] [DATE] Custom Range" at bounding box center [306, 69] width 50 height 12
click at [281, 63] on select "[DATE] [DATE] Custom Range" at bounding box center [306, 69] width 50 height 12
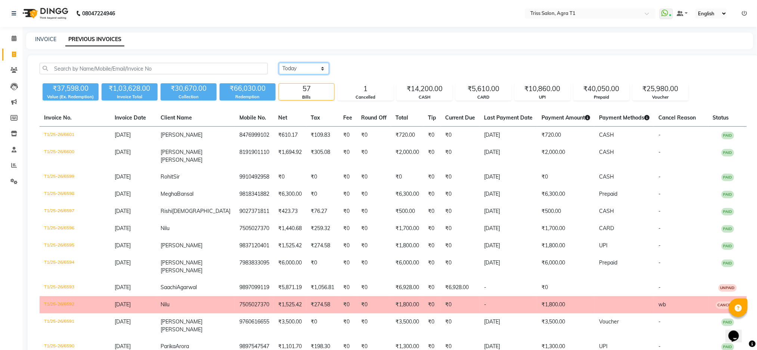
click at [300, 67] on select "[DATE] [DATE] Custom Range" at bounding box center [304, 69] width 50 height 12
select select "range"
click at [279, 63] on select "[DATE] [DATE] Custom Range" at bounding box center [304, 69] width 50 height 12
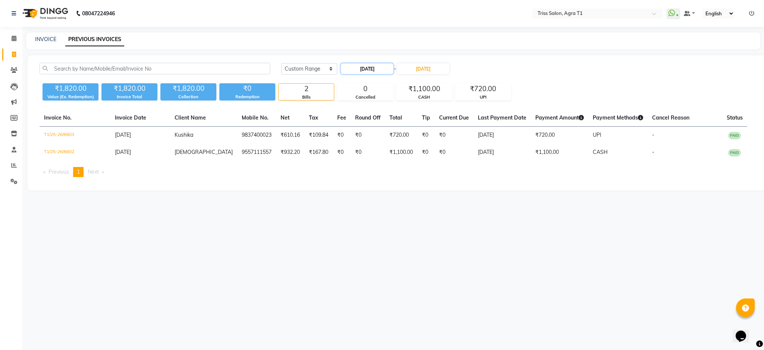
click at [367, 67] on input "[DATE]" at bounding box center [367, 68] width 52 height 10
select select "9"
select select "2025"
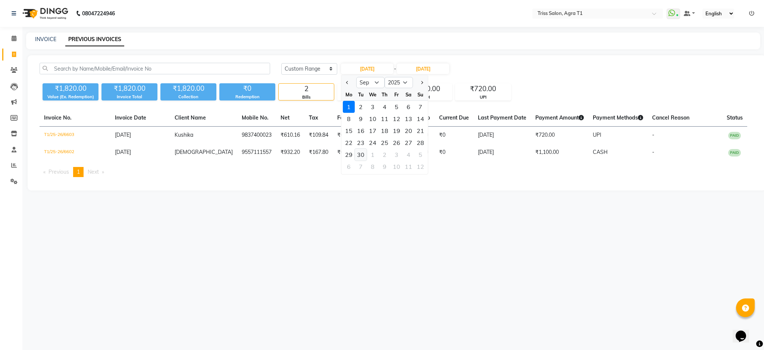
click at [359, 153] on div "30" at bounding box center [361, 155] width 12 height 12
type input "[DATE]"
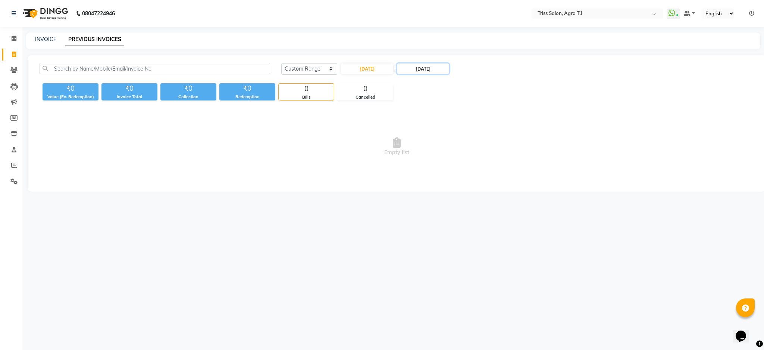
click at [427, 68] on input "[DATE]" at bounding box center [423, 68] width 52 height 10
click at [417, 151] on div "30" at bounding box center [419, 155] width 12 height 12
type input "[DATE]"
click at [337, 147] on span "Empty list" at bounding box center [397, 146] width 715 height 75
click at [400, 146] on icon at bounding box center [397, 142] width 8 height 10
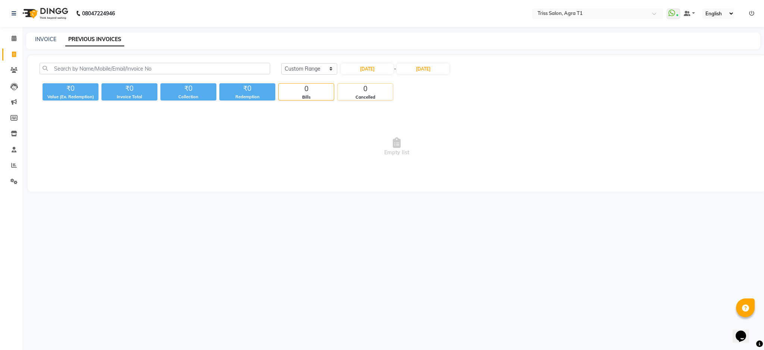
click at [374, 98] on div "Cancelled" at bounding box center [365, 97] width 55 height 6
click at [384, 67] on input "[DATE]" at bounding box center [367, 68] width 52 height 10
select select "9"
select select "2025"
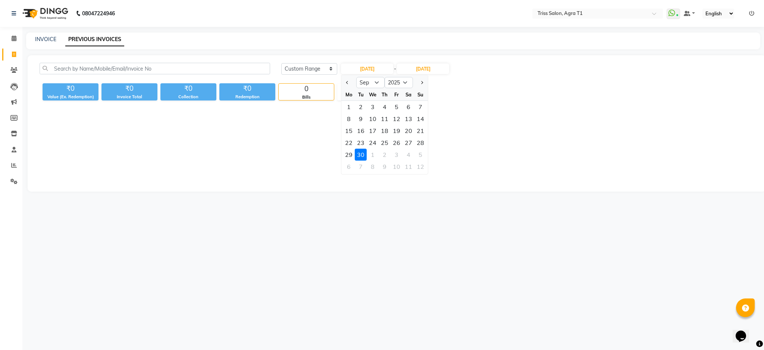
click at [365, 150] on div "30" at bounding box center [361, 155] width 12 height 12
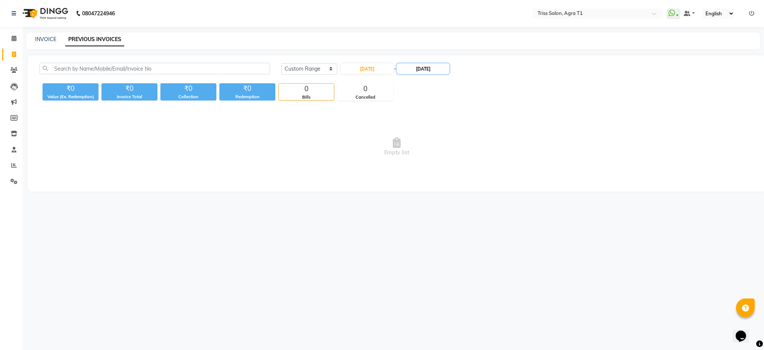
click at [429, 70] on input "[DATE]" at bounding box center [423, 68] width 52 height 10
click at [420, 157] on div "30" at bounding box center [419, 155] width 12 height 12
click at [327, 71] on select "[DATE] [DATE] Custom Range" at bounding box center [309, 69] width 56 height 12
click at [335, 147] on span "Empty list" at bounding box center [397, 146] width 715 height 75
click at [151, 131] on span "Empty list" at bounding box center [397, 146] width 715 height 75
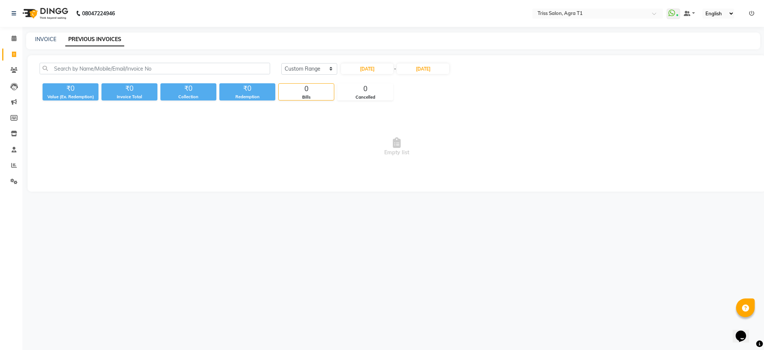
click at [159, 148] on span "Empty list" at bounding box center [397, 146] width 715 height 75
click at [169, 141] on span "Empty list" at bounding box center [397, 146] width 715 height 75
click at [106, 43] on link "PREVIOUS INVOICES" at bounding box center [94, 39] width 59 height 13
click at [14, 163] on icon at bounding box center [14, 165] width 6 height 6
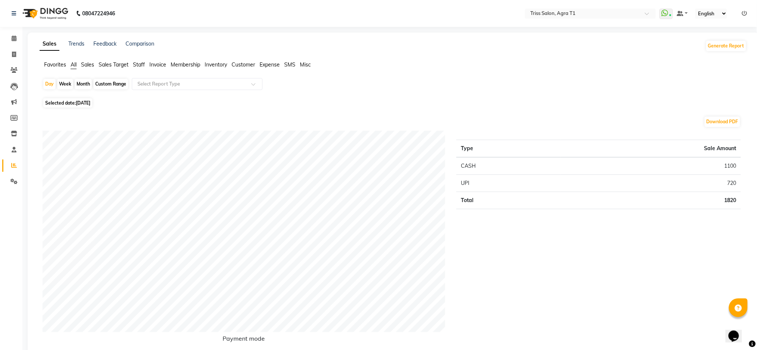
click at [90, 66] on span "Sales" at bounding box center [87, 64] width 13 height 7
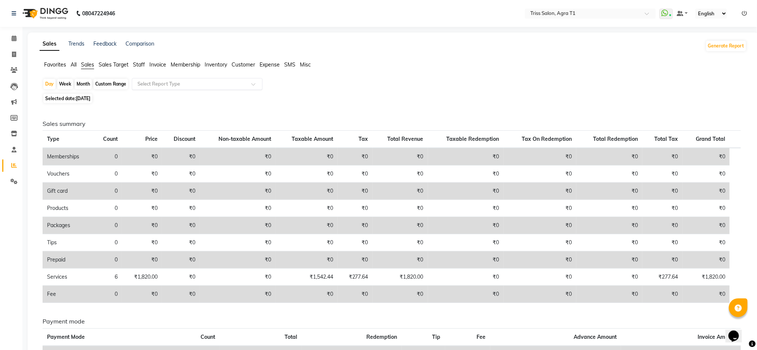
click at [169, 87] on input "text" at bounding box center [189, 83] width 107 height 7
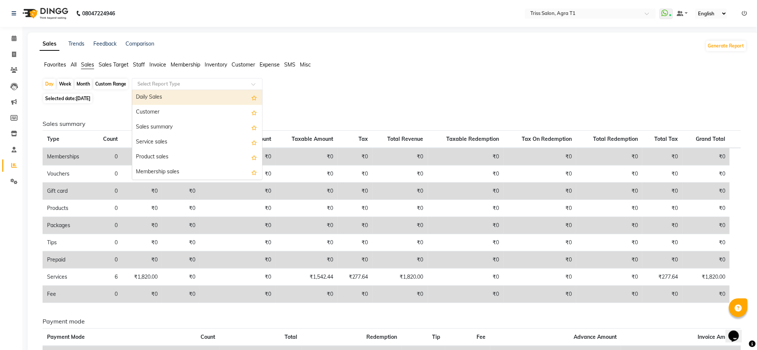
click at [163, 95] on div "Daily Sales" at bounding box center [197, 97] width 130 height 15
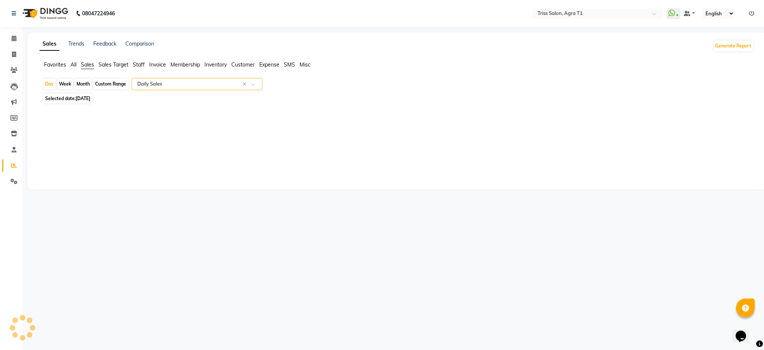
select select "filtered_report"
select select "csv"
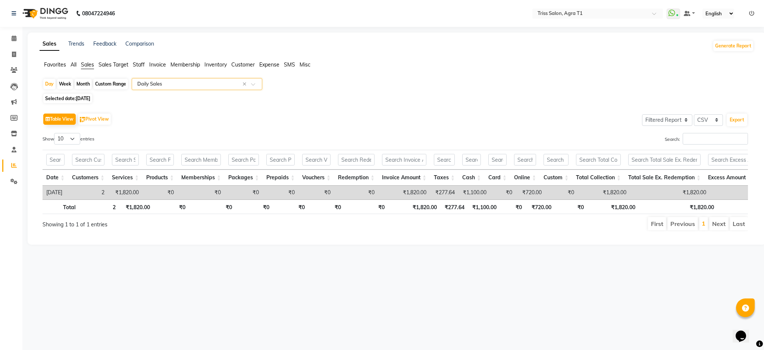
click at [86, 100] on span "[DATE]" at bounding box center [83, 99] width 15 height 6
select select "9"
select select "2025"
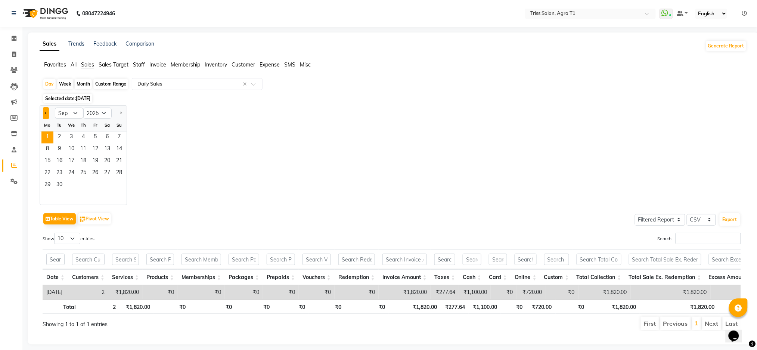
click at [46, 114] on span "Previous month" at bounding box center [46, 113] width 3 height 3
select select "8"
click at [107, 183] on span "30" at bounding box center [107, 185] width 12 height 12
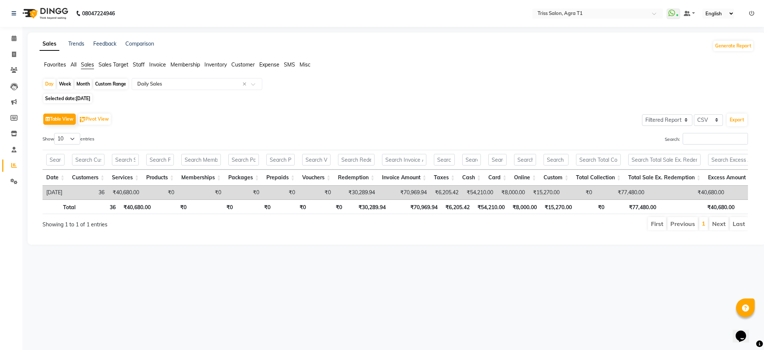
click at [343, 93] on div "Day Week Month Custom Range Select Report Type × Daily Sales × Selected date: […" at bounding box center [397, 157] width 715 height 159
click at [18, 40] on span at bounding box center [13, 38] width 13 height 9
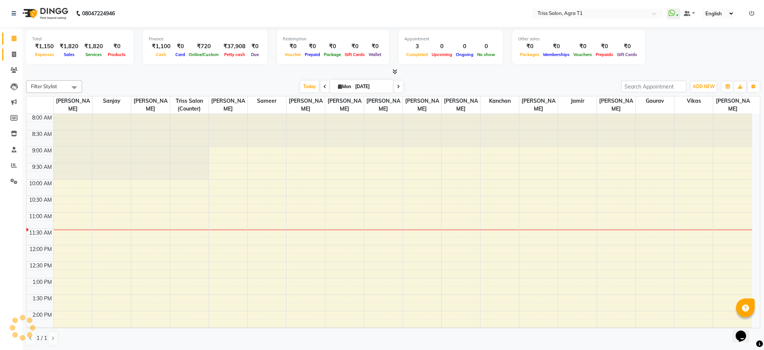
click at [10, 56] on span at bounding box center [13, 54] width 13 height 9
select select "service"
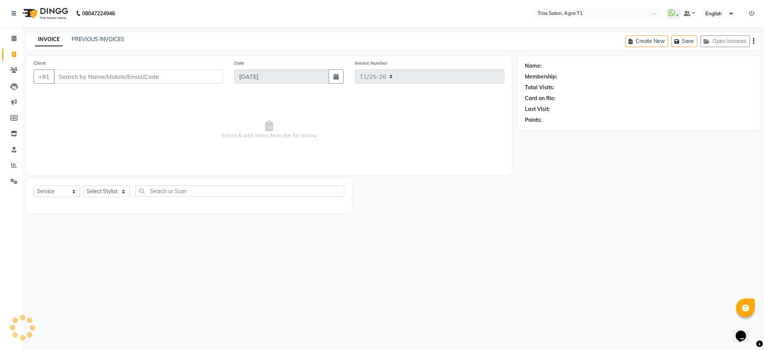
select select "4300"
type input "6604"
click at [106, 40] on link "PREVIOUS INVOICES" at bounding box center [98, 39] width 53 height 7
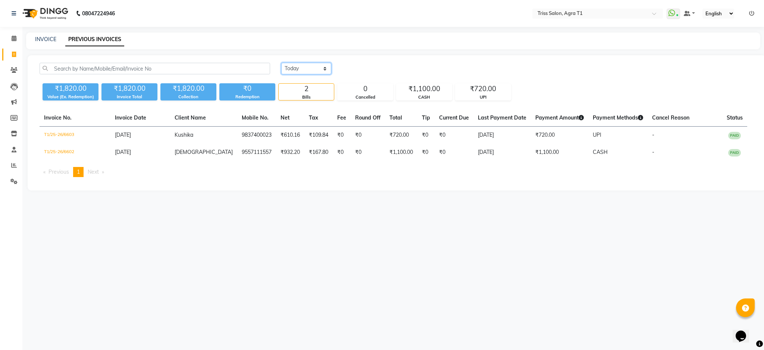
click at [311, 69] on select "[DATE] [DATE] Custom Range" at bounding box center [306, 69] width 50 height 12
select select "range"
click at [281, 63] on select "[DATE] [DATE] Custom Range" at bounding box center [306, 69] width 50 height 12
click at [372, 63] on input "[DATE]" at bounding box center [367, 68] width 52 height 10
select select "9"
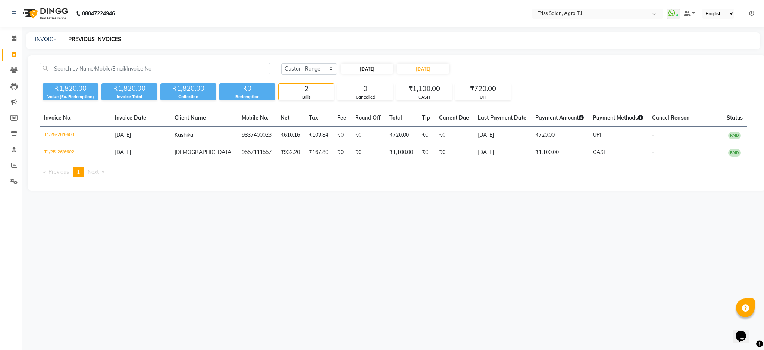
select select "2025"
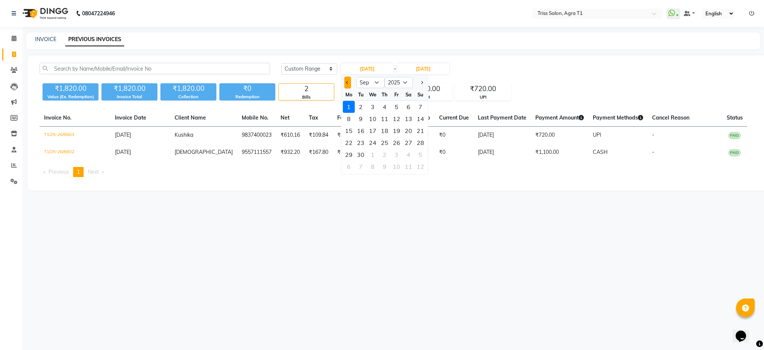
click at [348, 82] on span "Previous month" at bounding box center [347, 82] width 3 height 3
select select "8"
click at [408, 153] on div "30" at bounding box center [409, 155] width 12 height 12
type input "[DATE]"
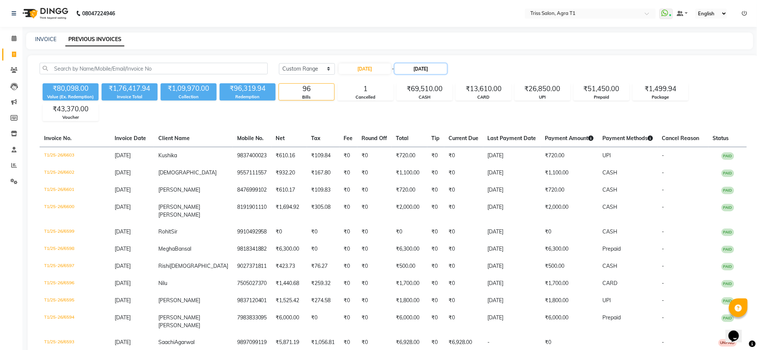
click at [431, 69] on input "[DATE]" at bounding box center [420, 68] width 52 height 10
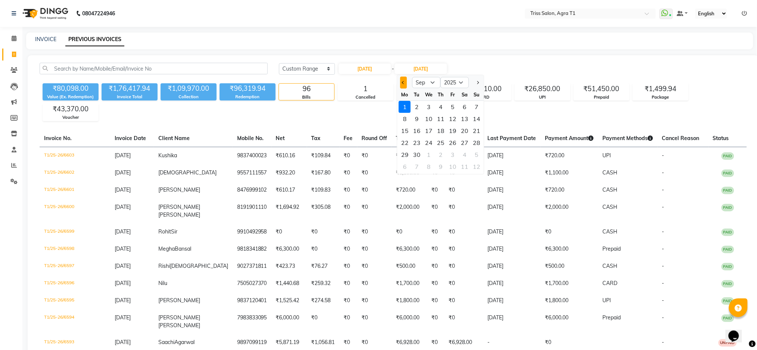
click at [403, 82] on span "Previous month" at bounding box center [403, 82] width 3 height 3
select select "8"
click at [465, 153] on div "30" at bounding box center [464, 155] width 12 height 12
type input "[DATE]"
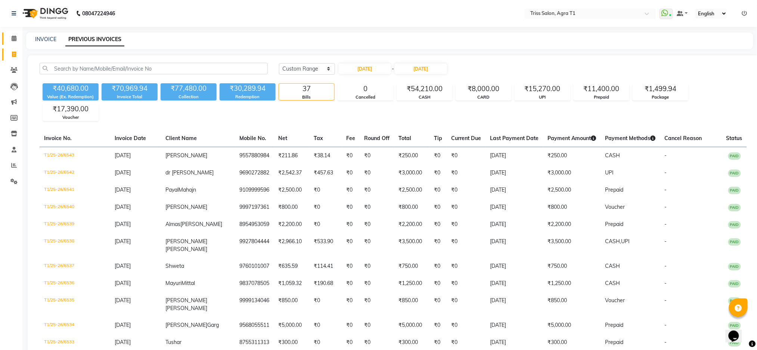
click at [6, 37] on link "Calendar" at bounding box center [11, 38] width 18 height 12
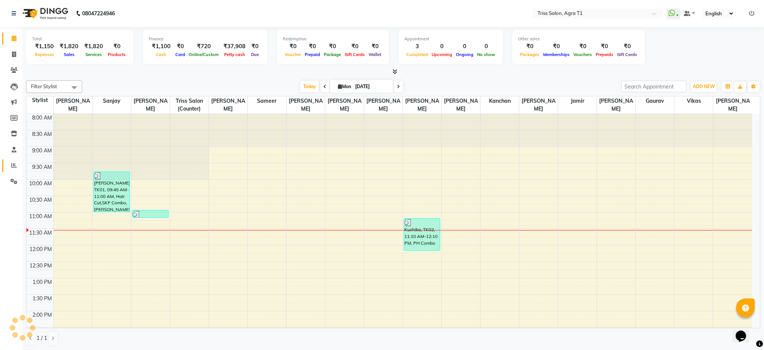
click at [9, 165] on span at bounding box center [13, 165] width 13 height 9
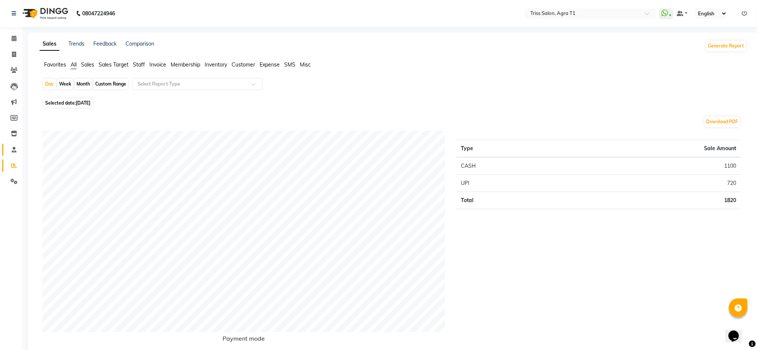
click at [12, 151] on icon at bounding box center [14, 150] width 5 height 6
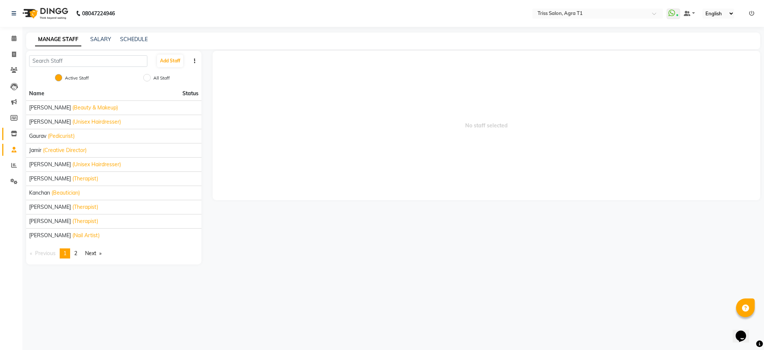
click at [8, 130] on span at bounding box center [13, 134] width 13 height 9
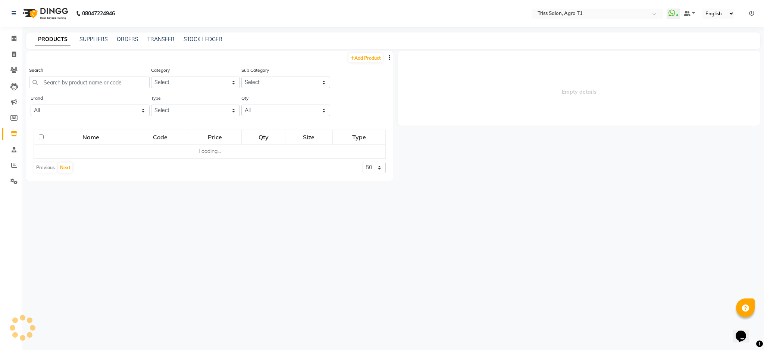
select select
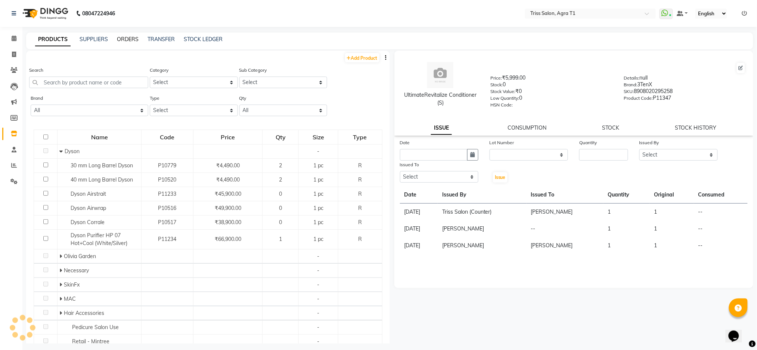
click at [128, 37] on link "ORDERS" at bounding box center [128, 39] width 22 height 7
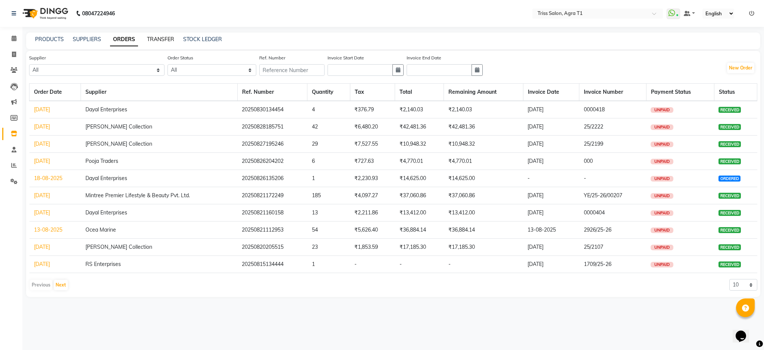
click at [159, 37] on link "TRANSFER" at bounding box center [160, 39] width 27 height 7
select select "sender"
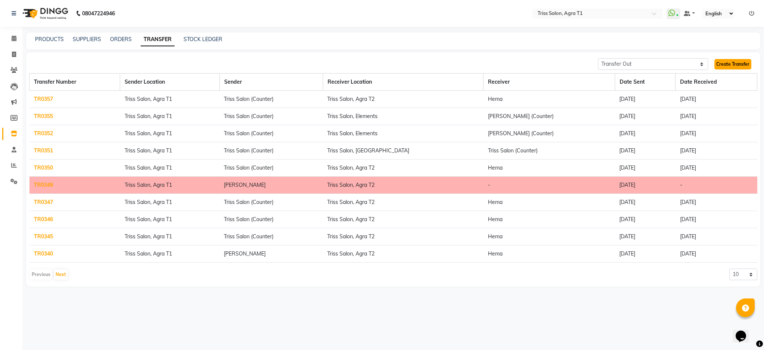
click at [727, 63] on link "Create Transfer" at bounding box center [733, 64] width 37 height 10
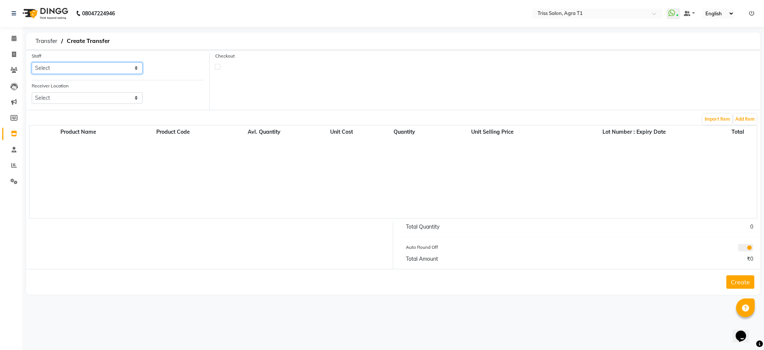
click at [68, 66] on select "Select [PERSON_NAME] [PERSON_NAME] [PERSON_NAME] [PERSON_NAME] [PERSON_NAME] [P…" at bounding box center [87, 68] width 111 height 12
select select "14700"
click at [32, 62] on select "Select [PERSON_NAME] [PERSON_NAME] [PERSON_NAME] [PERSON_NAME] [PERSON_NAME] [P…" at bounding box center [87, 68] width 111 height 12
click at [78, 98] on select "Select Triss Salon, Ho Triss Salon, Elements Triss Salon, Agra T2 Triss Salon, …" at bounding box center [87, 98] width 111 height 12
select select "1320"
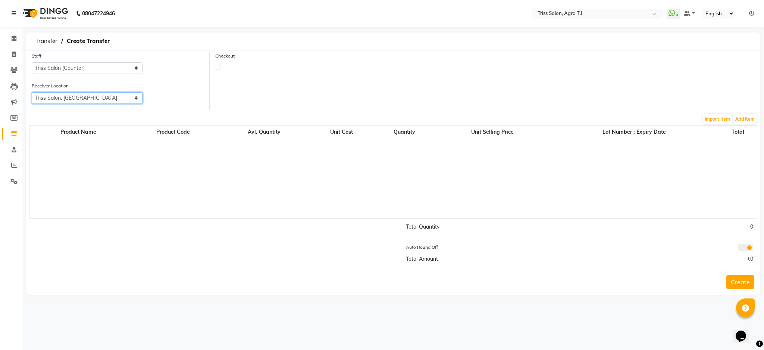
click at [32, 92] on select "Select Triss Salon, Ho Triss Salon, Elements Triss Salon, Agra T2 Triss Salon, …" at bounding box center [87, 98] width 111 height 12
click at [755, 116] on button "Add Item" at bounding box center [745, 119] width 23 height 10
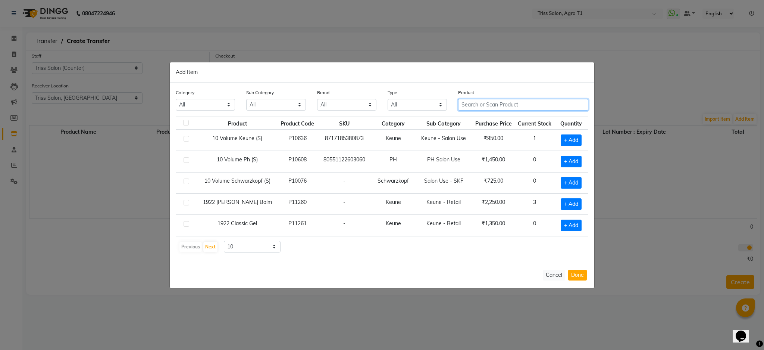
click at [498, 106] on input "text" at bounding box center [523, 105] width 130 height 12
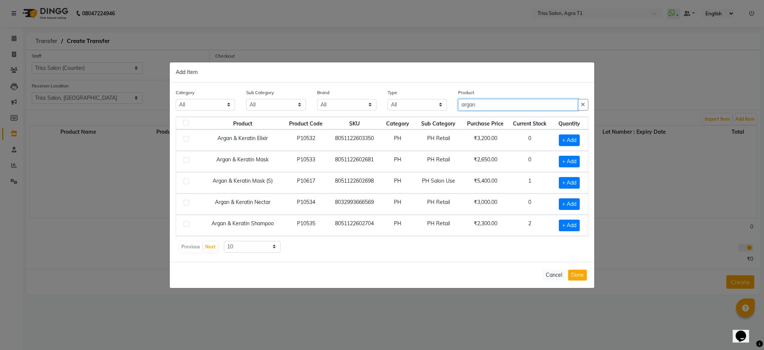
type input "argan"
click at [564, 223] on span "+ Add" at bounding box center [569, 225] width 21 height 12
checkbox input "true"
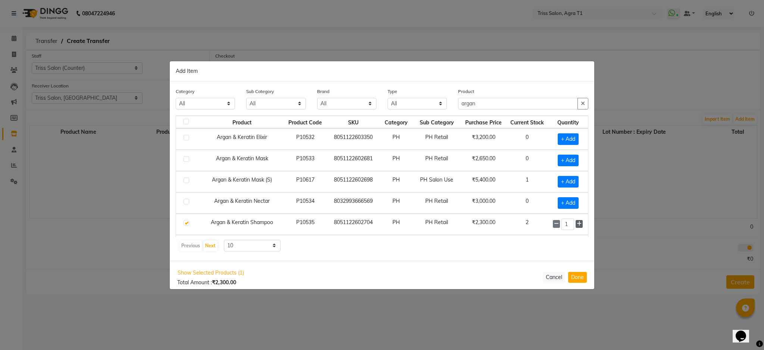
click at [577, 221] on icon at bounding box center [579, 223] width 5 height 5
type input "2"
click at [580, 275] on button "Done" at bounding box center [577, 277] width 19 height 11
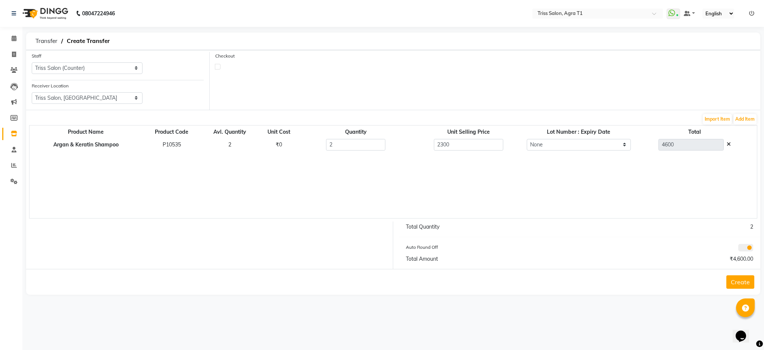
click at [743, 282] on button "Create" at bounding box center [741, 281] width 28 height 13
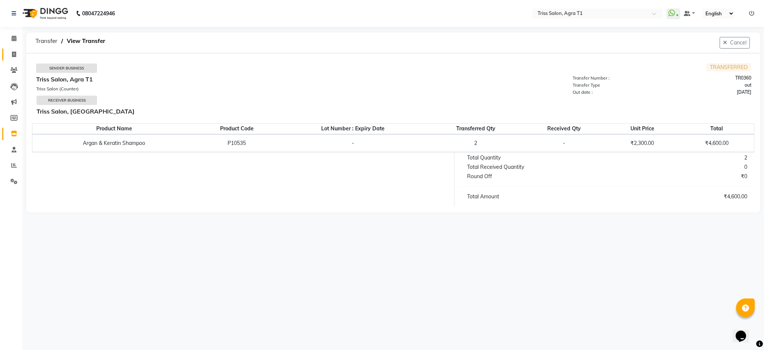
click at [14, 52] on icon at bounding box center [14, 55] width 4 height 6
select select "service"
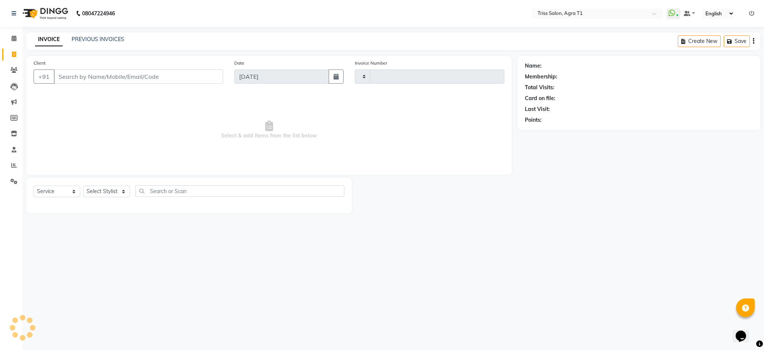
type input "6604"
select select "4300"
click at [10, 36] on span at bounding box center [13, 38] width 13 height 9
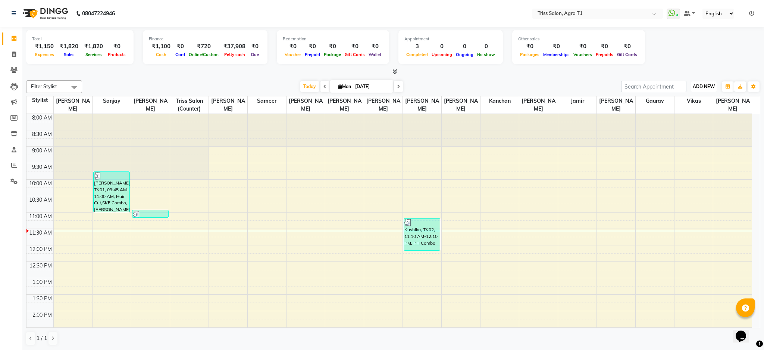
click at [705, 86] on span "ADD NEW" at bounding box center [704, 87] width 22 height 6
click at [697, 118] on link "Add Expense" at bounding box center [687, 120] width 59 height 10
select select "1"
select select "2456"
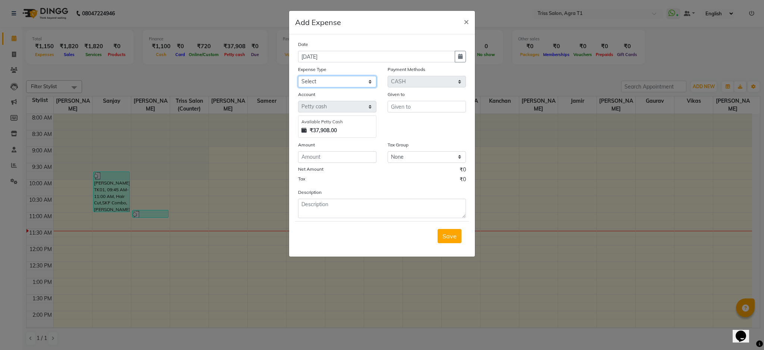
click at [350, 80] on select "Select Bank Deposit Cash Handover CLIENT TIP TO STAFF Client Welfare Conveyance…" at bounding box center [337, 82] width 78 height 12
select select "1117"
click at [298, 76] on select "Select Bank Deposit Cash Handover CLIENT TIP TO STAFF Client Welfare Conveyance…" at bounding box center [337, 82] width 78 height 12
click at [417, 106] on input "text" at bounding box center [427, 107] width 78 height 12
type input "[PERSON_NAME]"
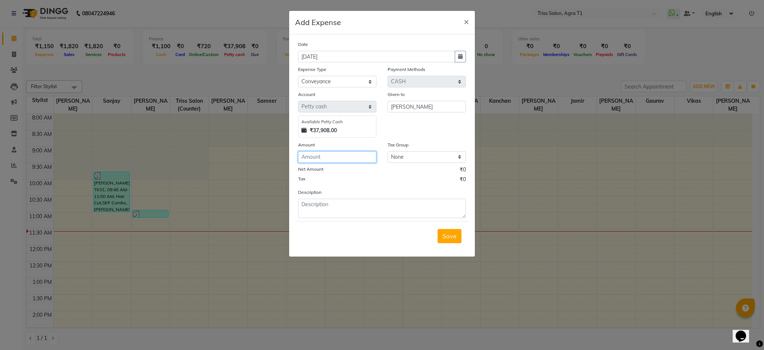
click at [342, 159] on input "number" at bounding box center [337, 157] width 78 height 12
type input "640"
click at [339, 207] on textarea at bounding box center [382, 208] width 168 height 19
click at [374, 206] on textarea "Mathura to T1 and Venue convence charge" at bounding box center [382, 208] width 168 height 19
click at [380, 202] on textarea "Mathura to T1 and Venue convence charge" at bounding box center [382, 208] width 168 height 19
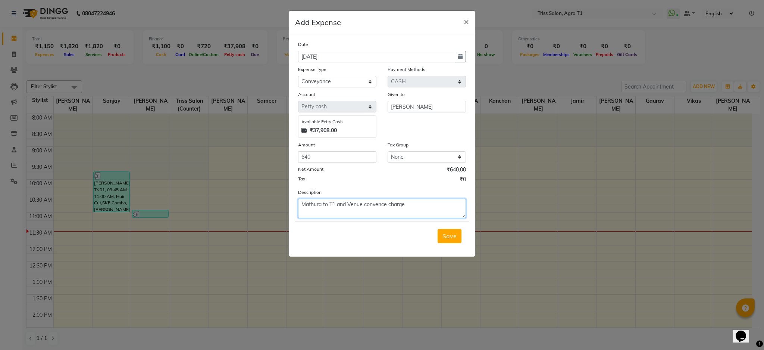
click at [370, 205] on textarea "Mathura to T1 and Venue convence charge" at bounding box center [382, 208] width 168 height 19
click at [381, 203] on textarea "Mathura to T1 and Venue convence charge" at bounding box center [382, 208] width 168 height 19
type textarea "Mathura to T1 and Venue convence charge"
click at [454, 233] on span "Save" at bounding box center [450, 235] width 14 height 7
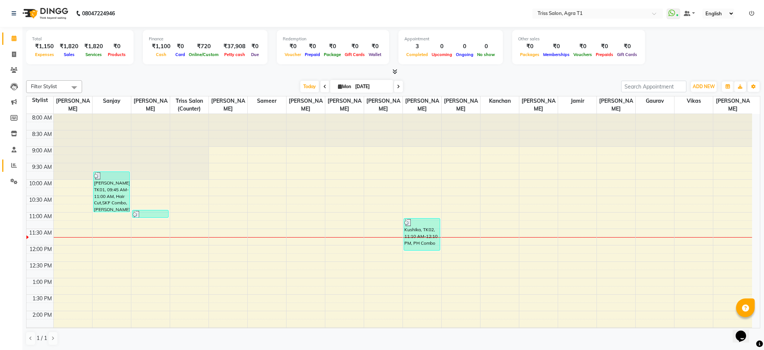
click at [9, 166] on span at bounding box center [13, 165] width 13 height 9
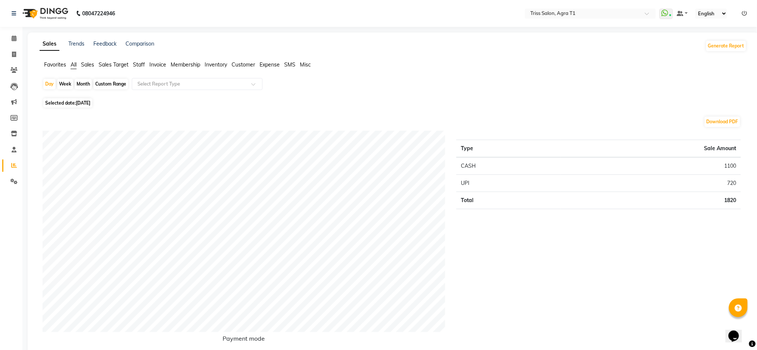
click at [66, 105] on span "Selected date: [DATE]" at bounding box center [67, 102] width 49 height 9
select select "9"
select select "2025"
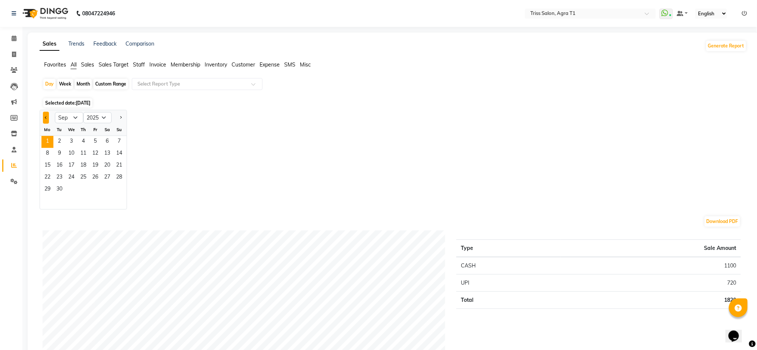
click at [43, 115] on button "Previous month" at bounding box center [46, 118] width 6 height 12
select select "8"
click at [117, 183] on span "24" at bounding box center [119, 178] width 12 height 12
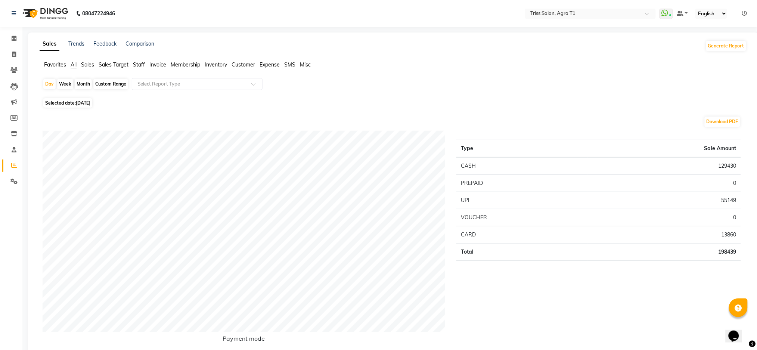
click at [59, 100] on span "Selected date: [DATE]" at bounding box center [67, 102] width 49 height 9
select select "8"
select select "2025"
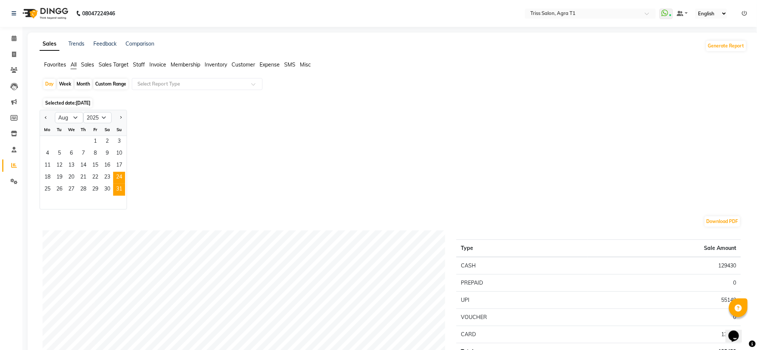
click at [116, 188] on span "31" at bounding box center [119, 190] width 12 height 12
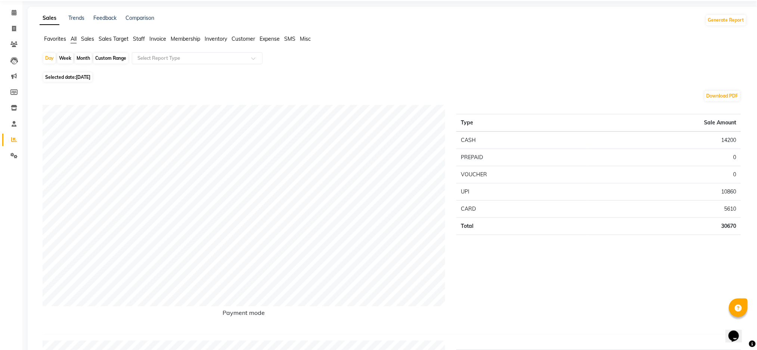
scroll to position [13, 0]
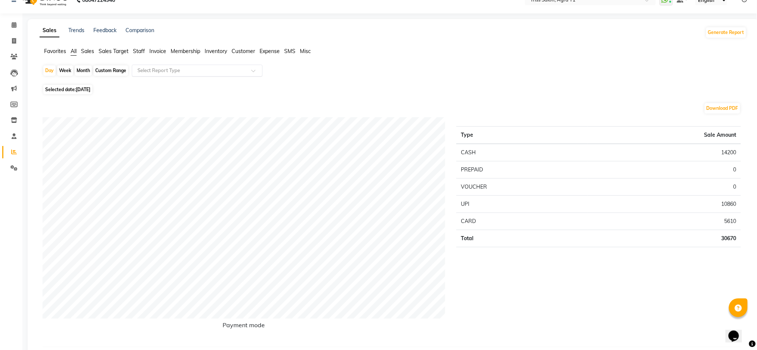
click at [187, 74] on input "text" at bounding box center [189, 70] width 107 height 7
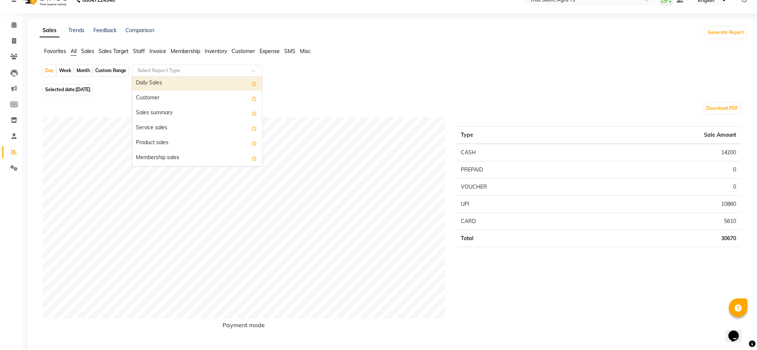
scroll to position [0, 0]
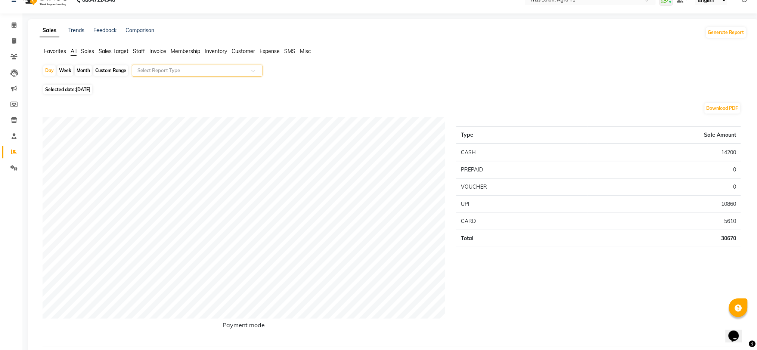
click at [135, 53] on span "Staff" at bounding box center [139, 51] width 12 height 7
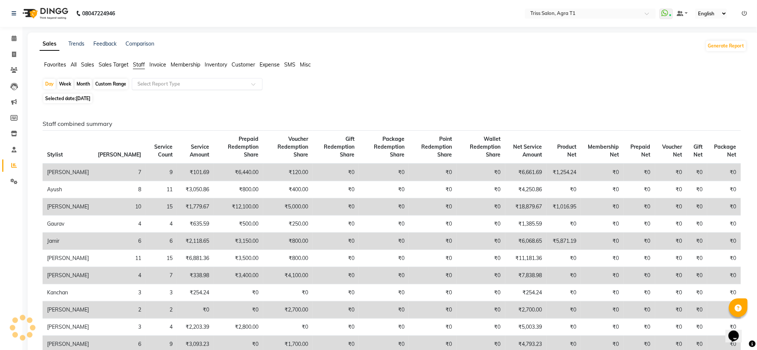
click at [171, 84] on input "text" at bounding box center [189, 83] width 107 height 7
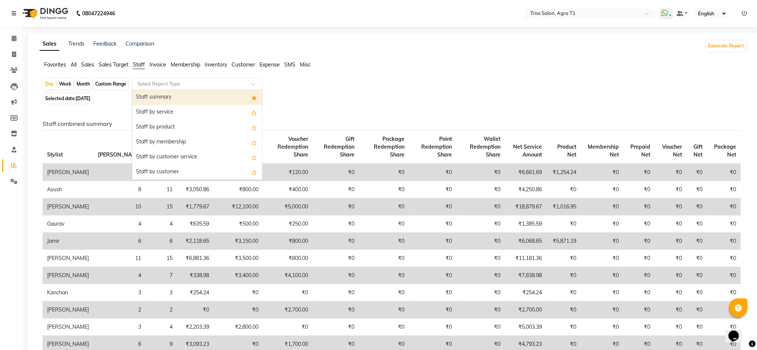
click at [174, 95] on div "Staff summary" at bounding box center [197, 97] width 130 height 15
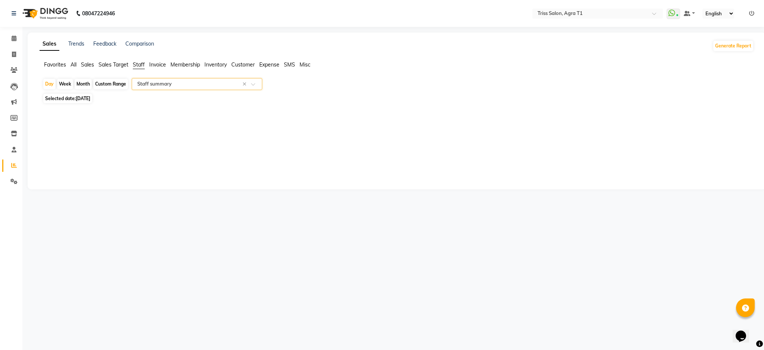
select select "filtered_report"
select select "csv"
click at [9, 38] on span at bounding box center [13, 38] width 13 height 9
